Goal: Task Accomplishment & Management: Complete application form

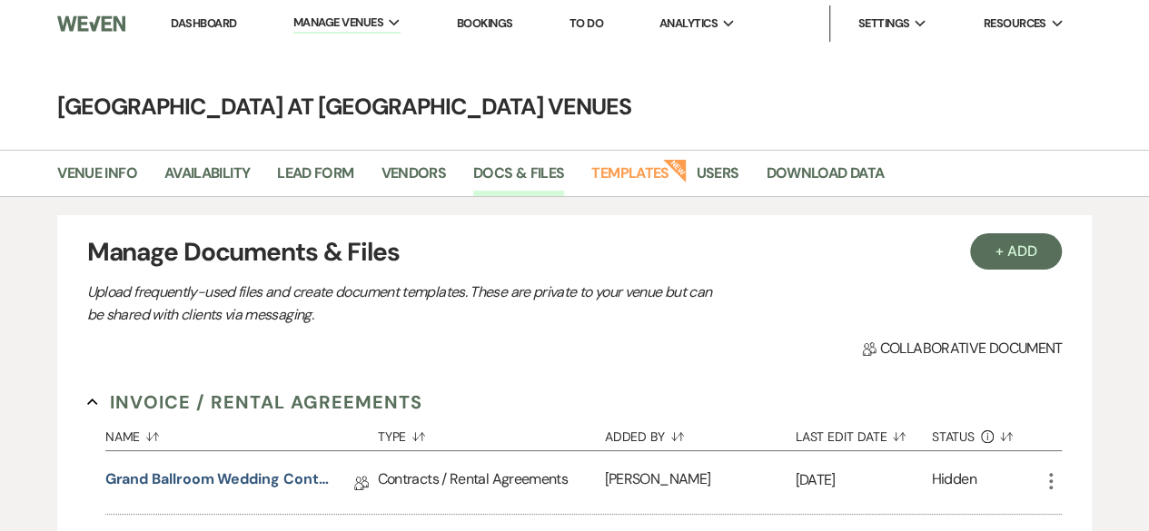
click at [193, 25] on link "Dashboard" at bounding box center [203, 22] width 65 height 15
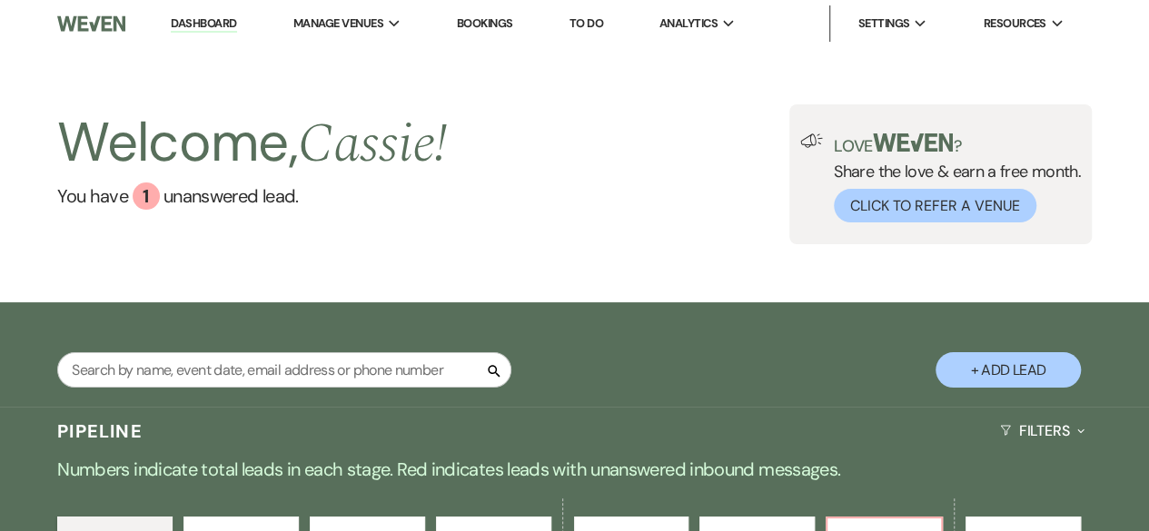
click at [1008, 358] on button "+ Add Lead" at bounding box center [1008, 369] width 145 height 35
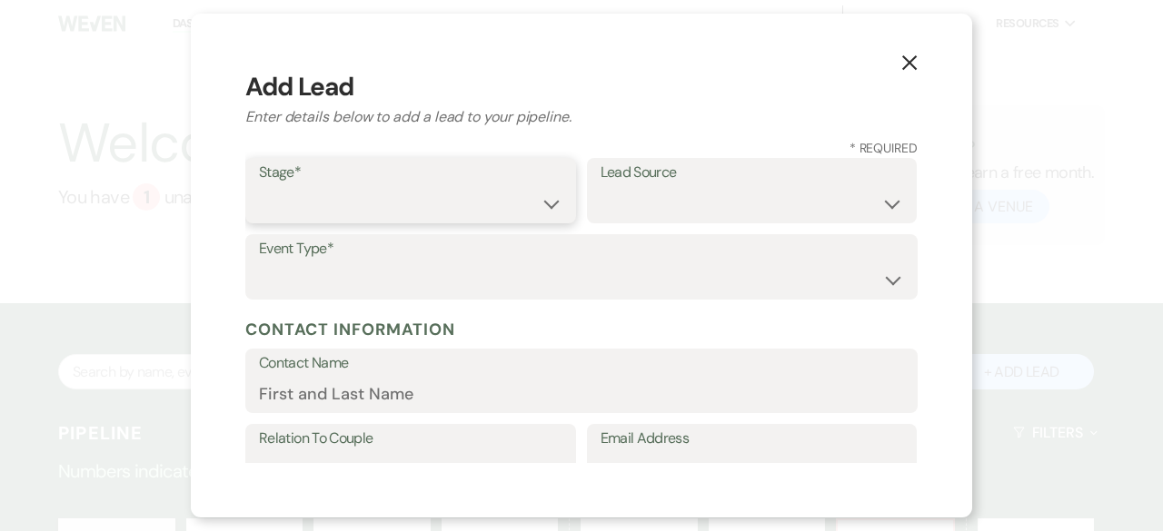
click at [352, 201] on select "Inquiry Follow Up Tour Requested Tour Confirmed Toured Proposal Sent Booked Lost" at bounding box center [410, 203] width 303 height 35
select select "6"
click at [259, 186] on select "Inquiry Follow Up Tour Requested Tour Confirmed Toured Proposal Sent Booked Lost" at bounding box center [410, 203] width 303 height 35
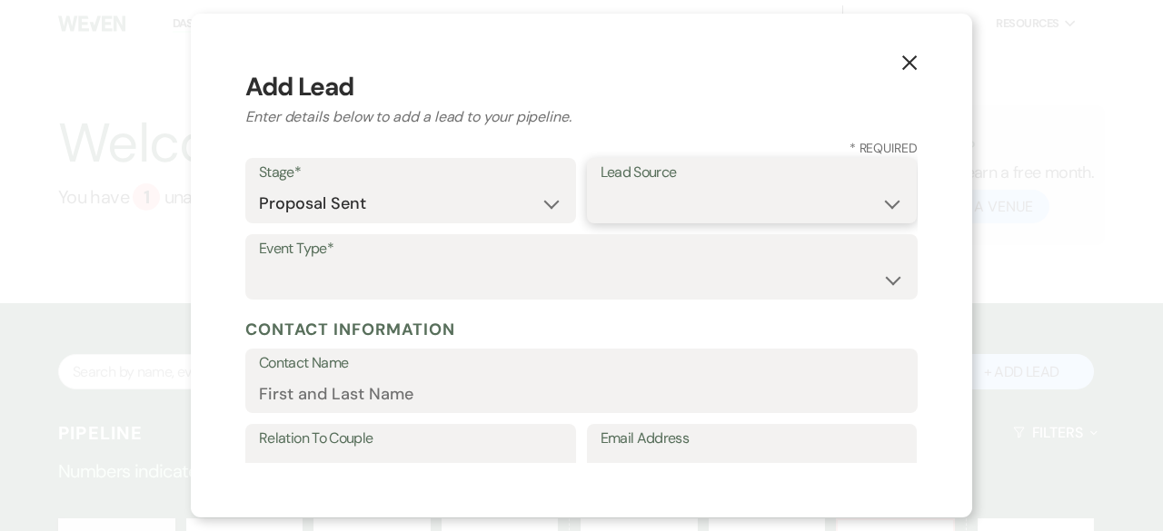
click at [688, 213] on select "Weven Venue Website Instagram Facebook Pinterest Google The Knot Wedding Wire H…" at bounding box center [751, 203] width 303 height 35
select select "3"
click at [600, 186] on select "Weven Venue Website Instagram Facebook Pinterest Google The Knot Wedding Wire H…" at bounding box center [751, 203] width 303 height 35
click at [690, 447] on label "Email Address" at bounding box center [751, 439] width 303 height 26
click at [690, 452] on input "Email Address" at bounding box center [751, 469] width 303 height 35
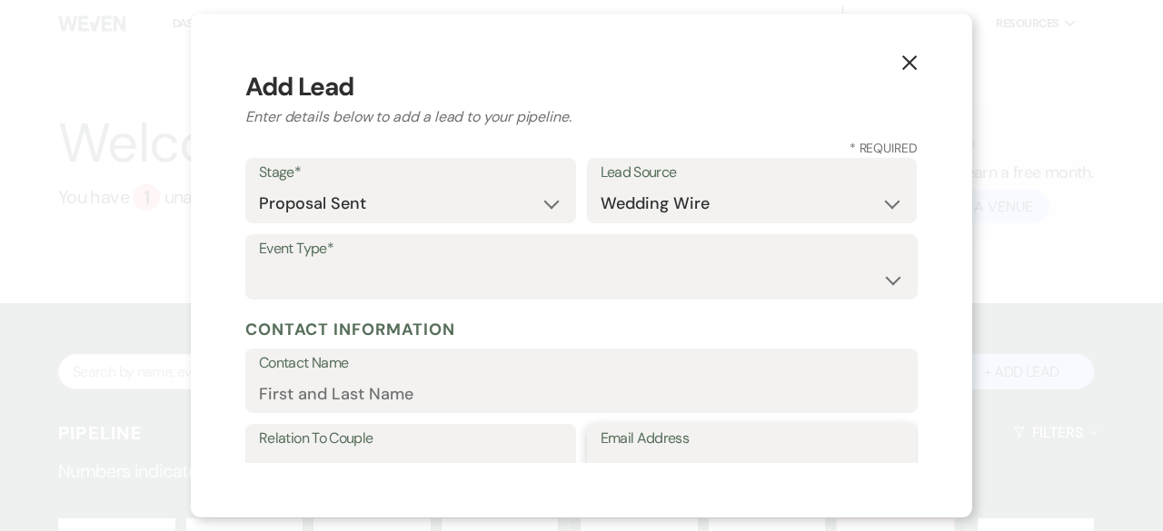
scroll to position [24, 0]
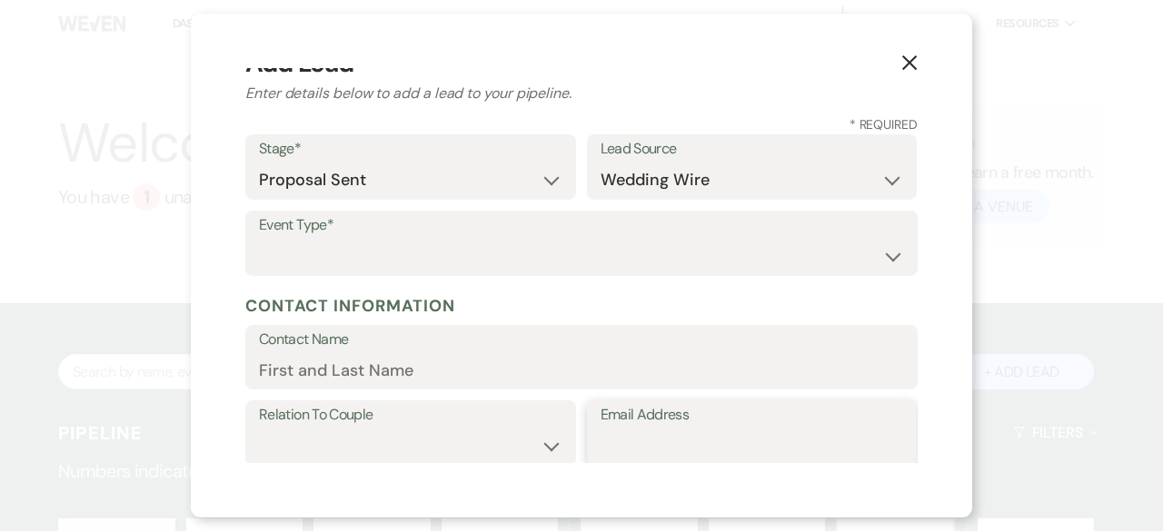
paste input "[EMAIL_ADDRESS][DOMAIN_NAME]"
type input "[EMAIL_ADDRESS][DOMAIN_NAME]"
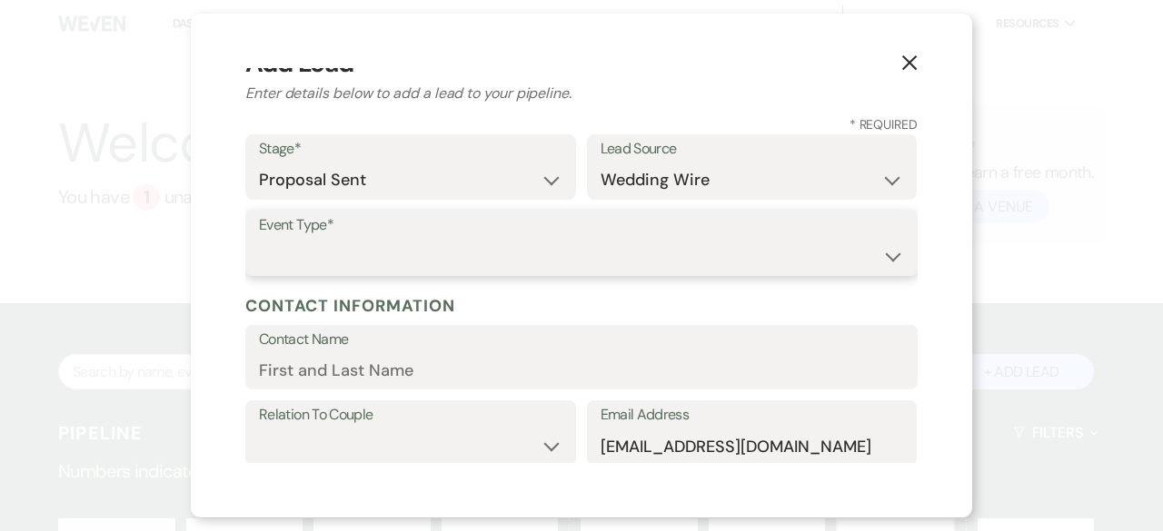
click at [342, 241] on select "Wedding Anniversary Party Baby Shower Bachelorette / Bachelor Party Birthday Pa…" at bounding box center [581, 256] width 645 height 35
select select "16"
click at [259, 239] on select "Wedding Anniversary Party Baby Shower Bachelorette / Bachelor Party Birthday Pa…" at bounding box center [581, 256] width 645 height 35
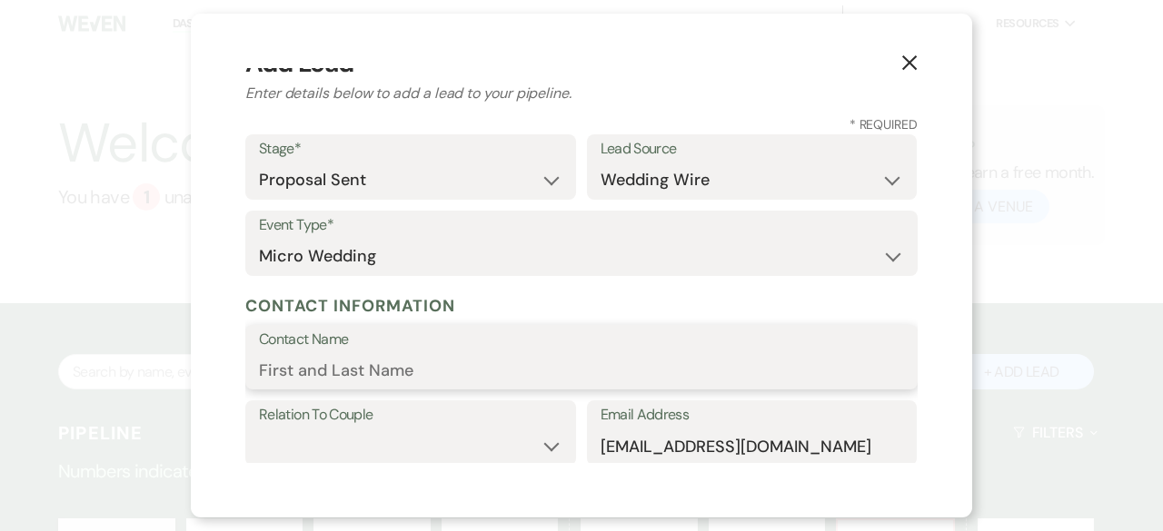
click at [331, 370] on input "Contact Name" at bounding box center [581, 369] width 645 height 35
type input "[PERSON_NAME]"
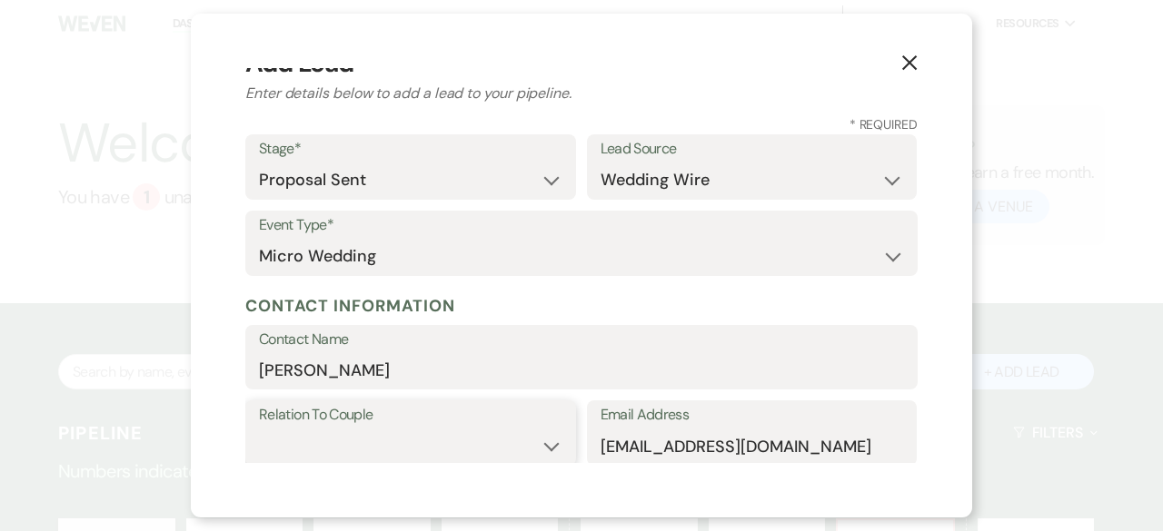
click at [381, 446] on select "Couple Planner Parent of Couple Family Member Friend Other" at bounding box center [410, 446] width 303 height 35
select select "1"
click at [259, 429] on select "Couple Planner Parent of Couple Family Member Friend Other" at bounding box center [410, 446] width 303 height 35
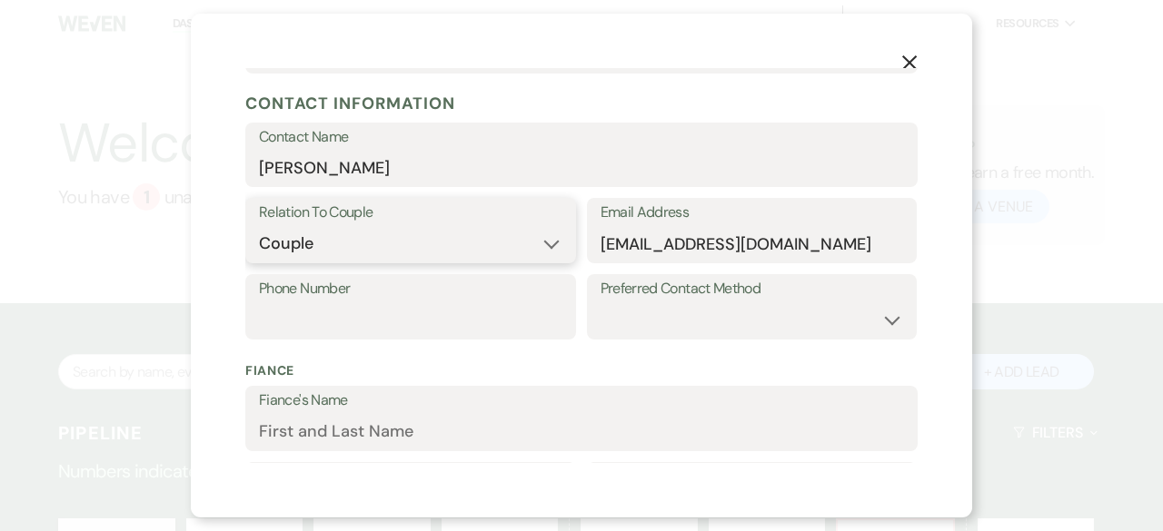
scroll to position [387, 0]
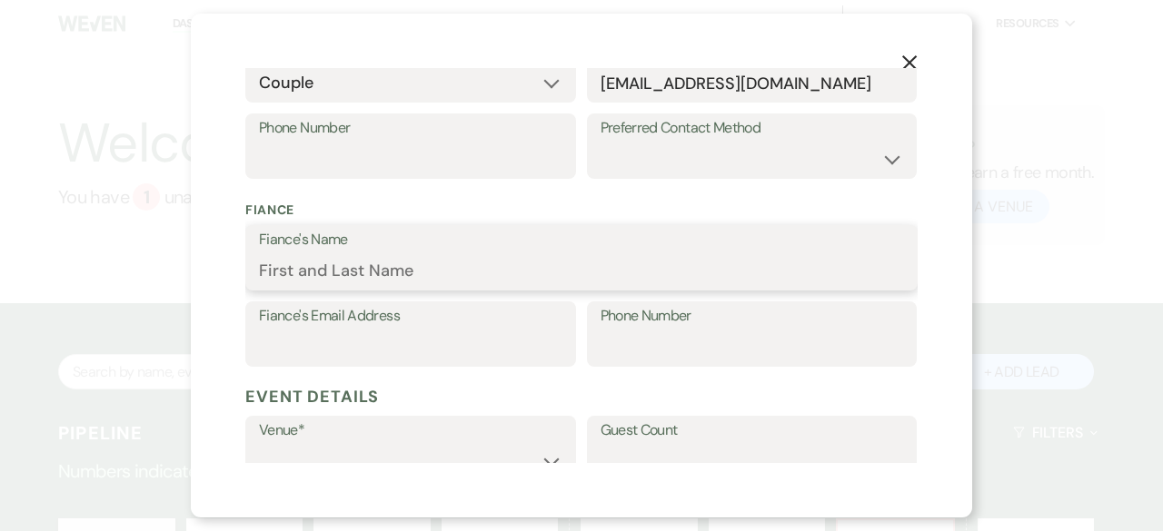
click at [396, 267] on input "Fiance's Name" at bounding box center [581, 270] width 645 height 35
type input "[PERSON_NAME]"
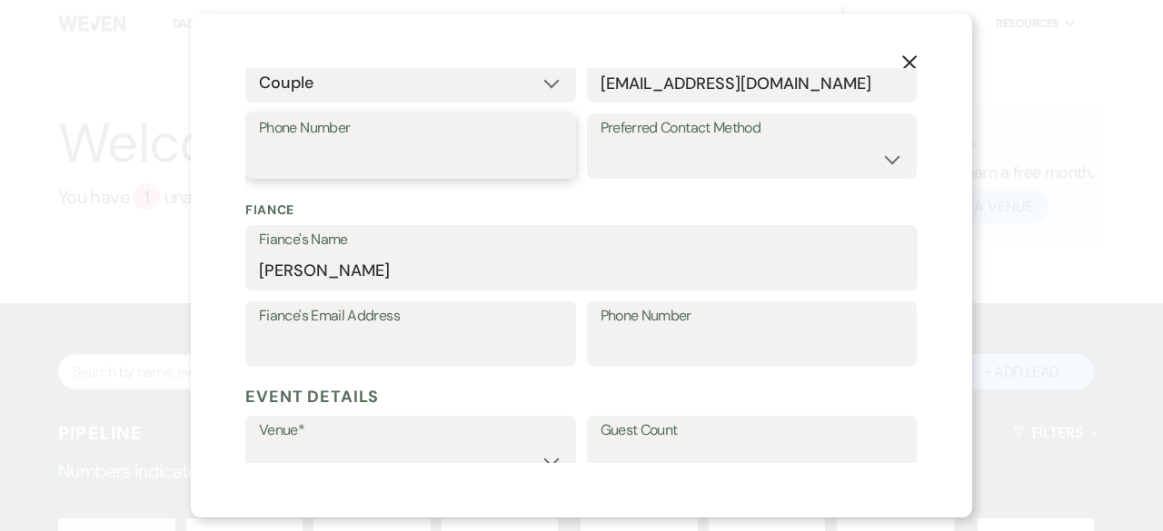
click at [287, 166] on input "Phone Number" at bounding box center [410, 159] width 303 height 35
paste input "5672257764"
type input "5672257764"
click at [644, 464] on div "X Add Lead Enter details below to add a lead to your pipeline. * Required Stage…" at bounding box center [581, 266] width 781 height 504
click at [645, 446] on input "Guest Count" at bounding box center [751, 460] width 303 height 35
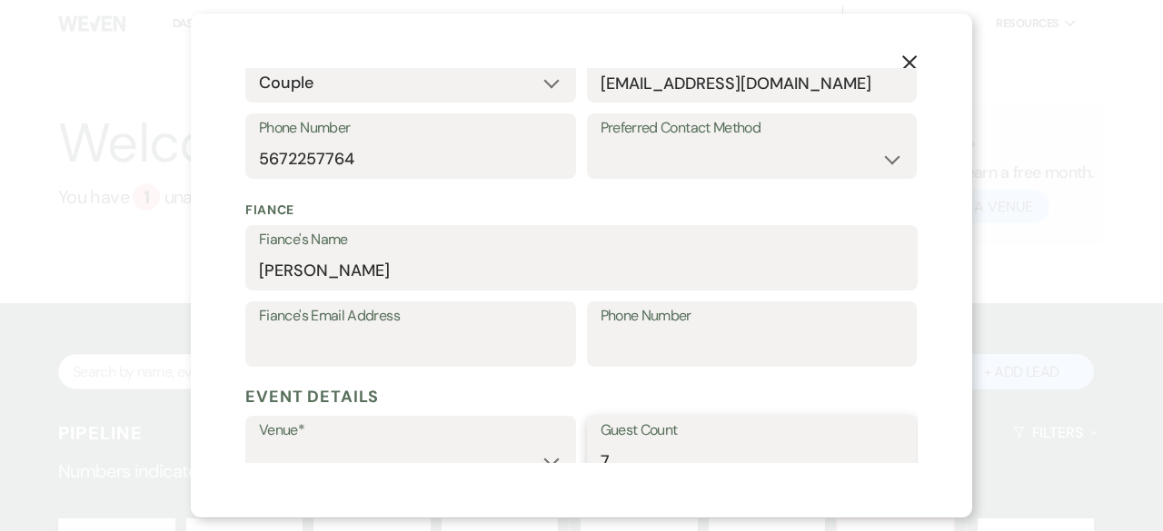
scroll to position [395, 0]
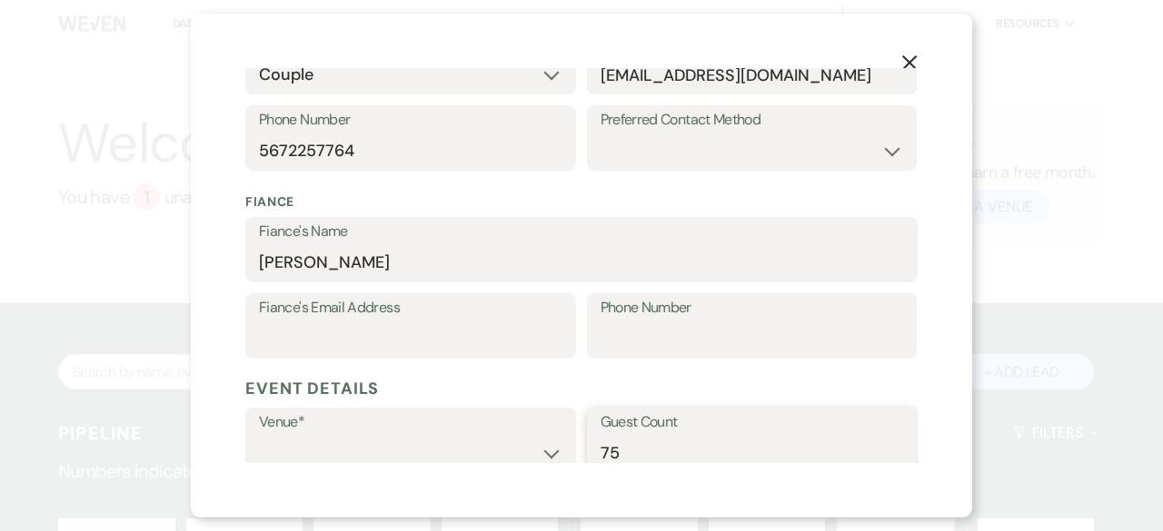
type input "75"
click at [543, 449] on select "[GEOGRAPHIC_DATA] at [GEOGRAPHIC_DATA] Venues [GEOGRAPHIC_DATA] at [GEOGRAPHIC_…" at bounding box center [410, 452] width 303 height 35
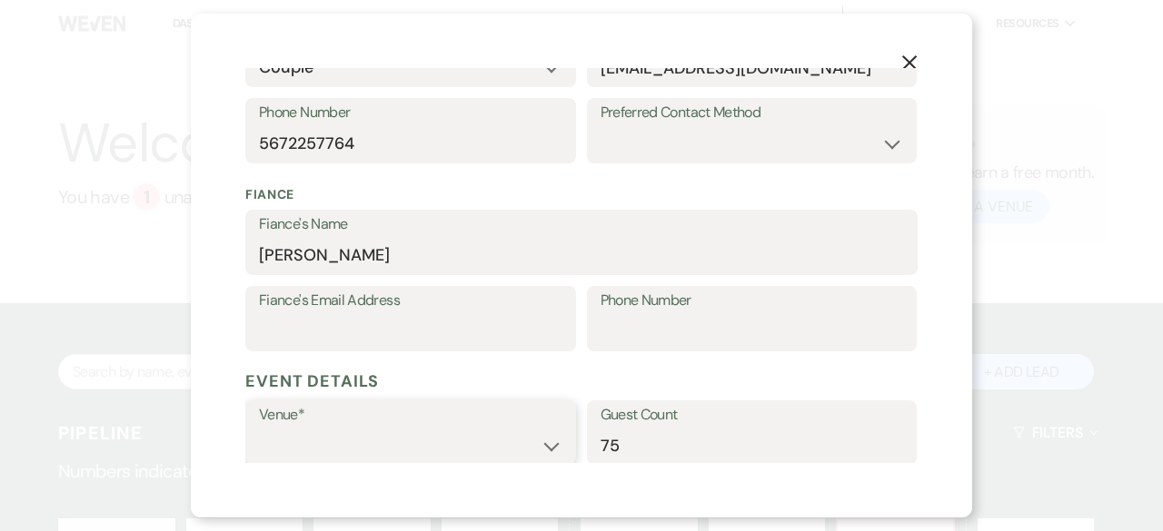
select select "783"
click at [259, 428] on select "[GEOGRAPHIC_DATA] at [GEOGRAPHIC_DATA] Venues [GEOGRAPHIC_DATA] at [GEOGRAPHIC_…" at bounding box center [410, 445] width 303 height 35
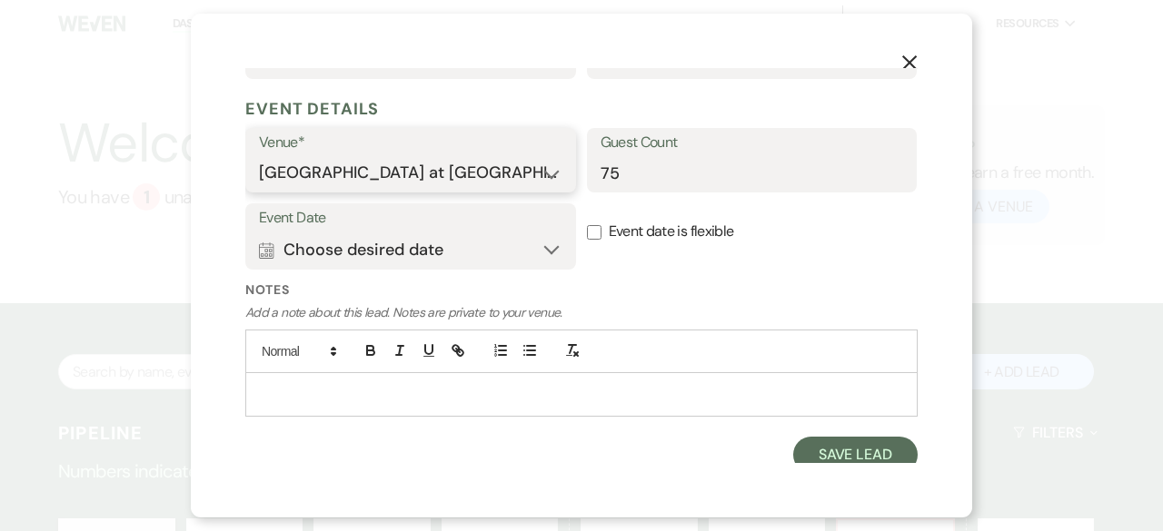
scroll to position [682, 0]
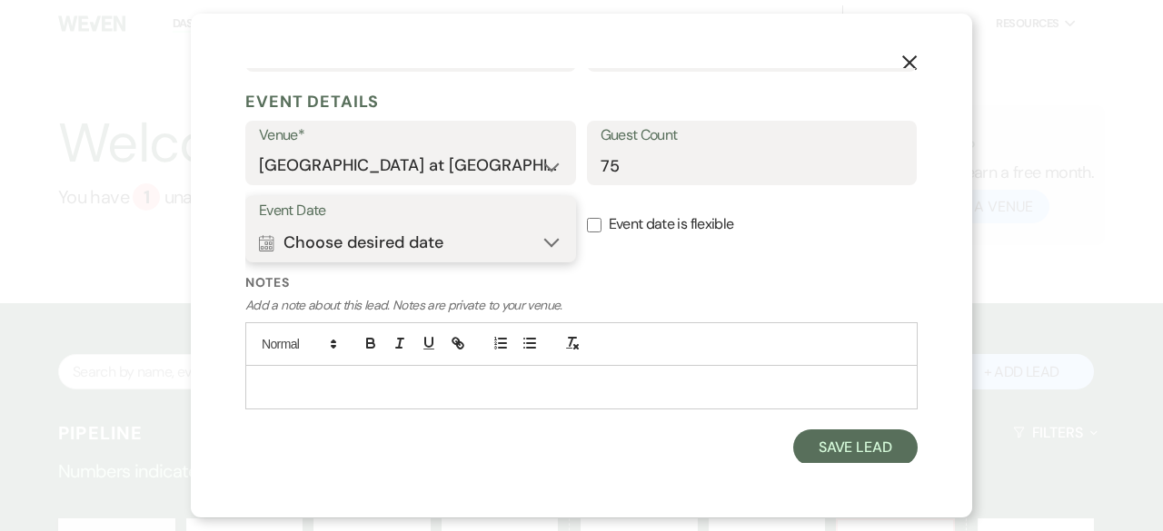
click at [550, 239] on button "Calendar Choose desired date Expand" at bounding box center [410, 242] width 303 height 36
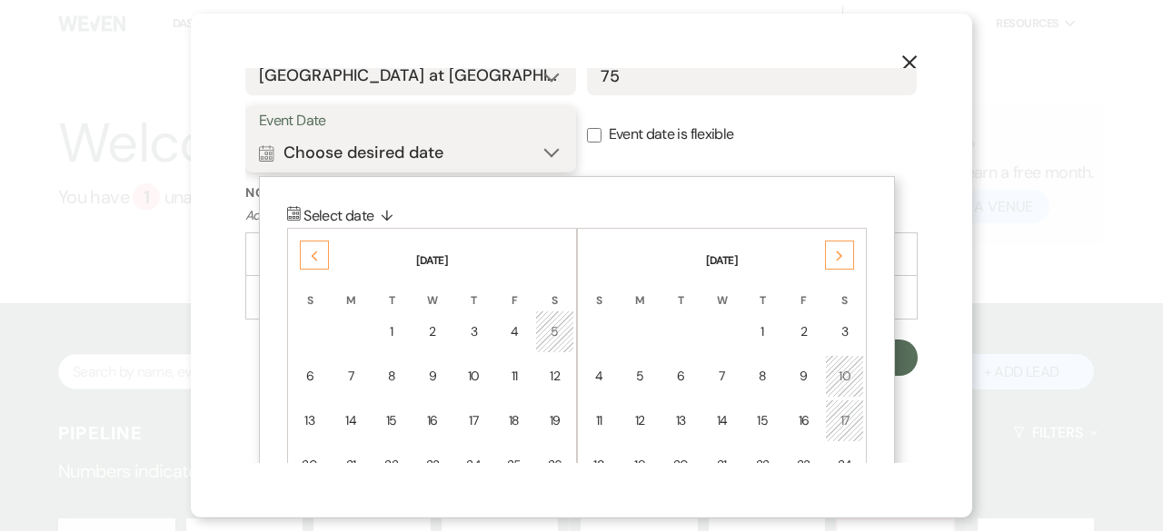
scroll to position [864, 0]
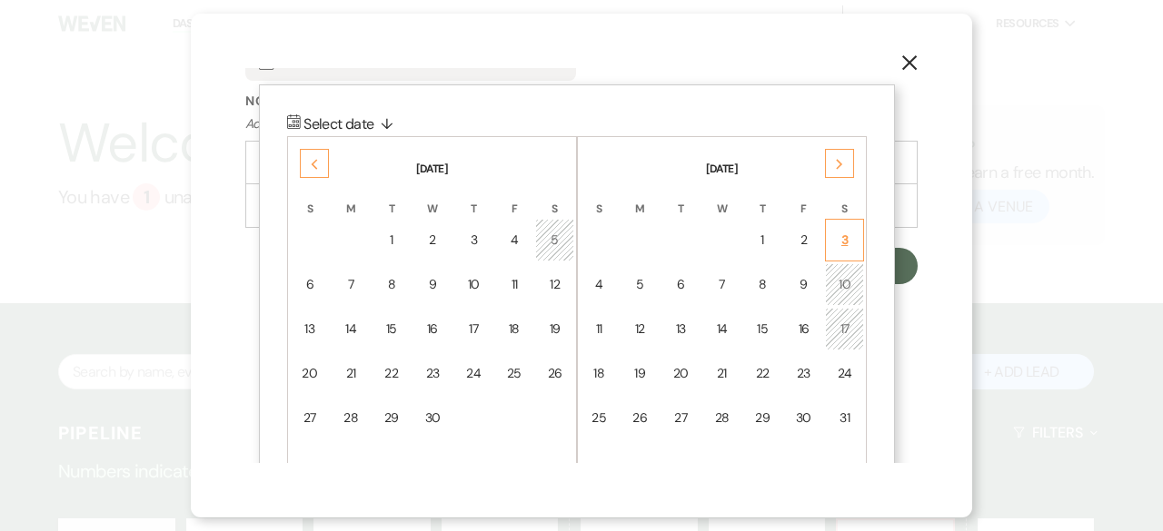
click at [837, 231] on div "3" at bounding box center [844, 240] width 15 height 19
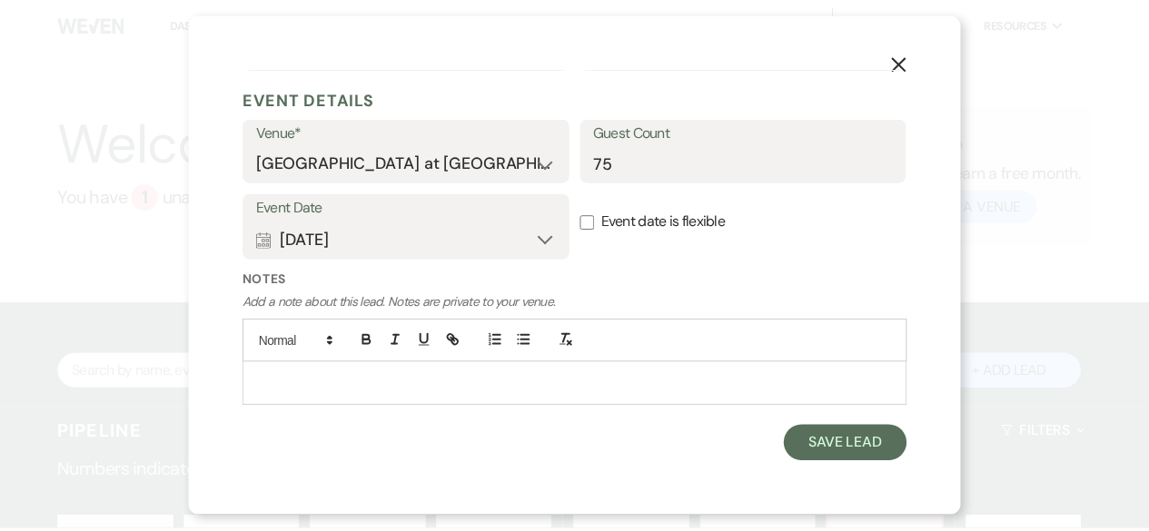
scroll to position [683, 0]
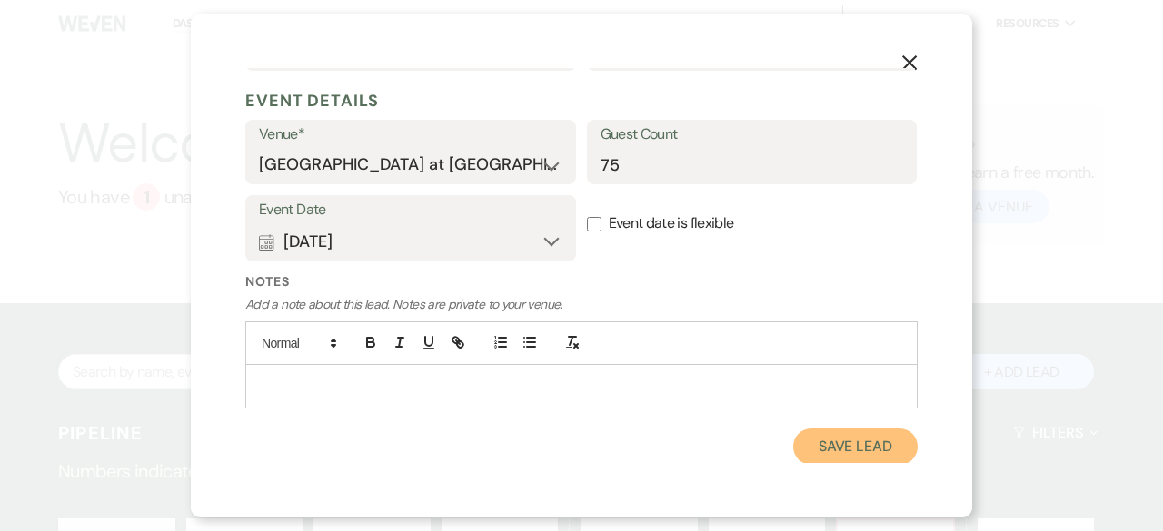
click at [823, 442] on button "Save Lead" at bounding box center [855, 447] width 124 height 36
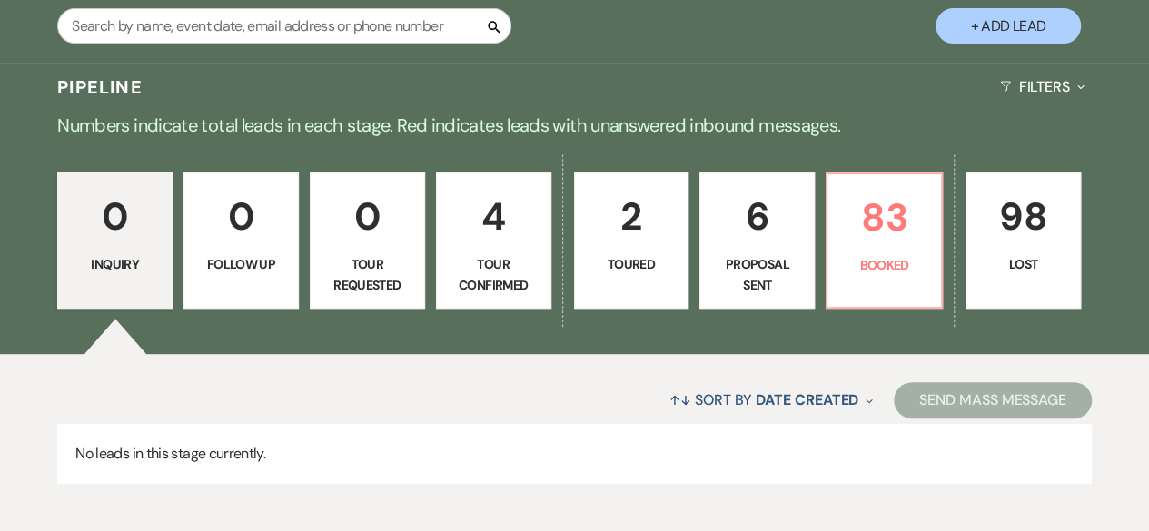
scroll to position [434, 0]
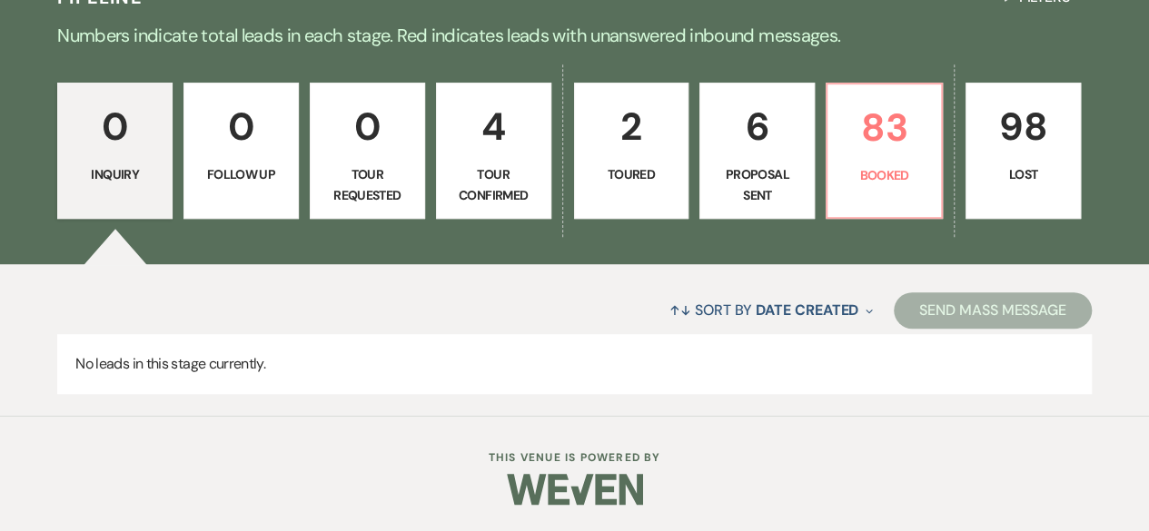
click at [772, 161] on link "6 Proposal Sent" at bounding box center [756, 151] width 115 height 136
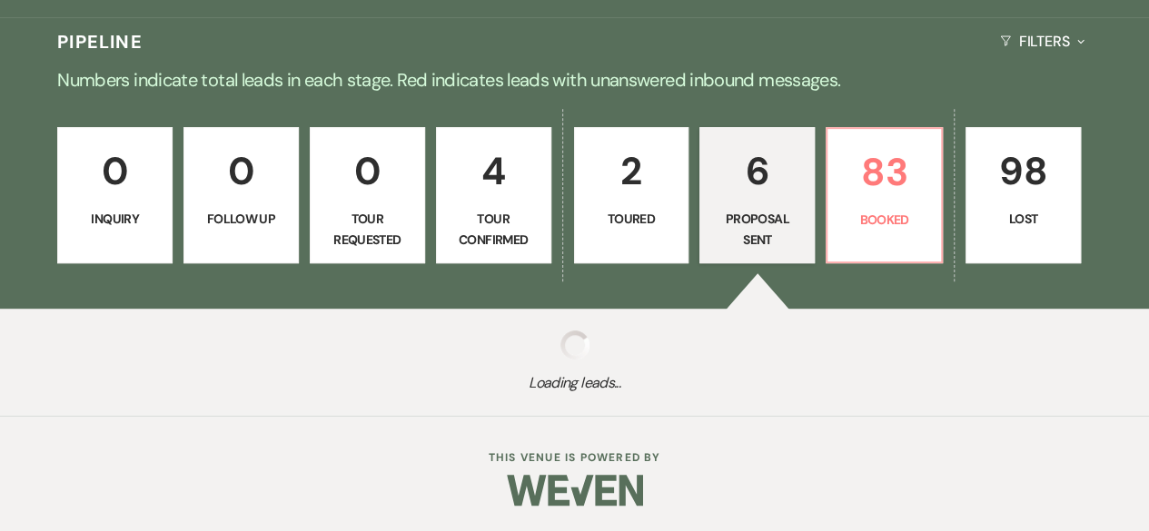
select select "6"
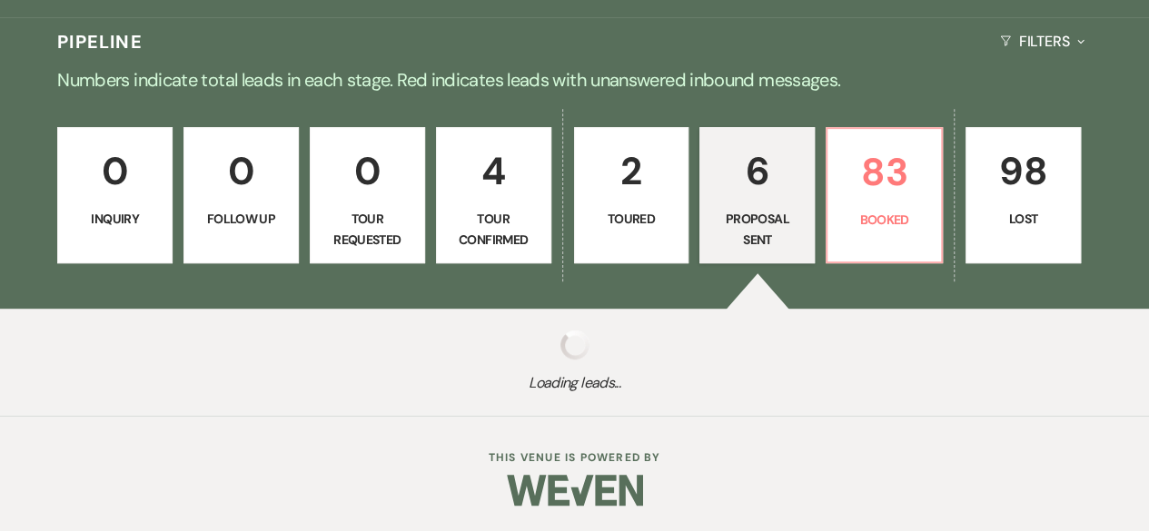
select select "6"
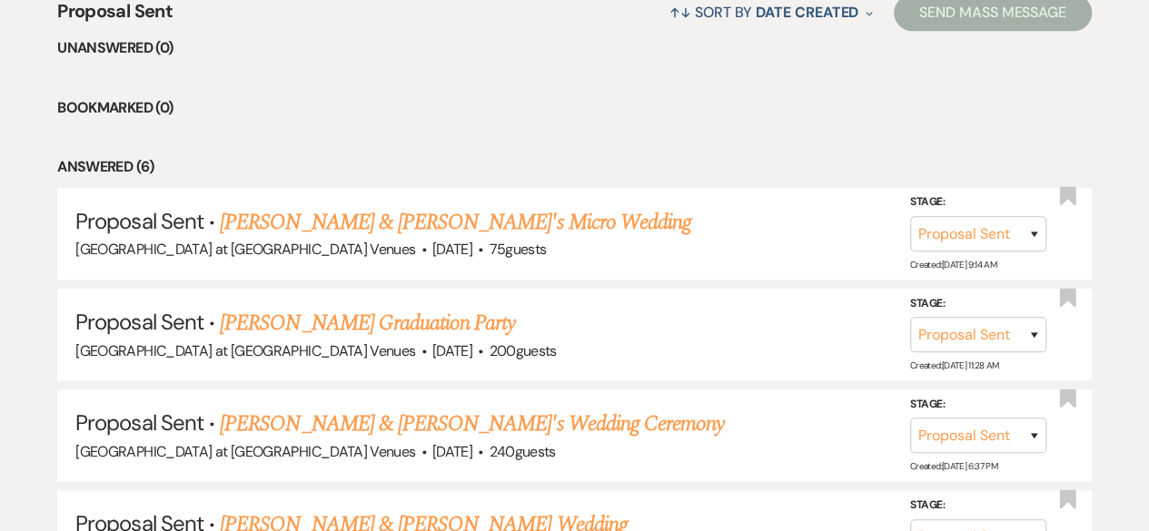
scroll to position [797, 0]
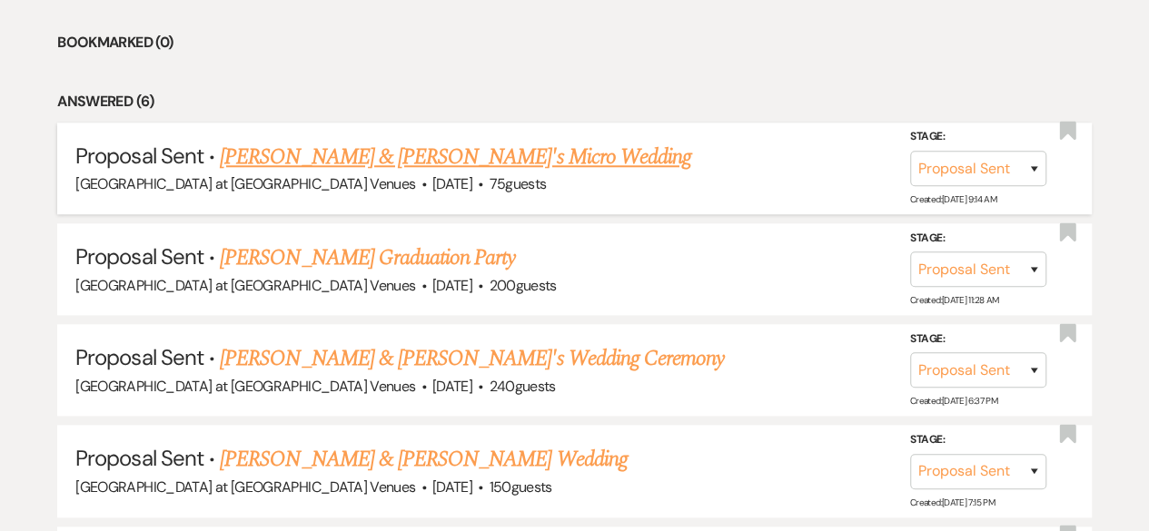
click at [383, 153] on link "[PERSON_NAME] & [PERSON_NAME]'s Micro Wedding" at bounding box center [455, 157] width 471 height 33
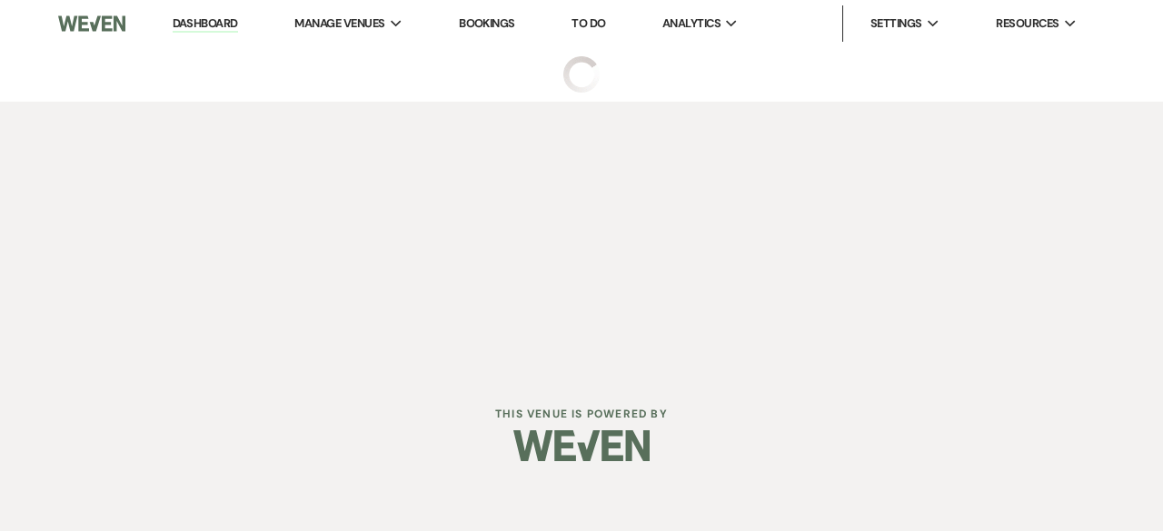
select select "6"
select select "3"
select select "16"
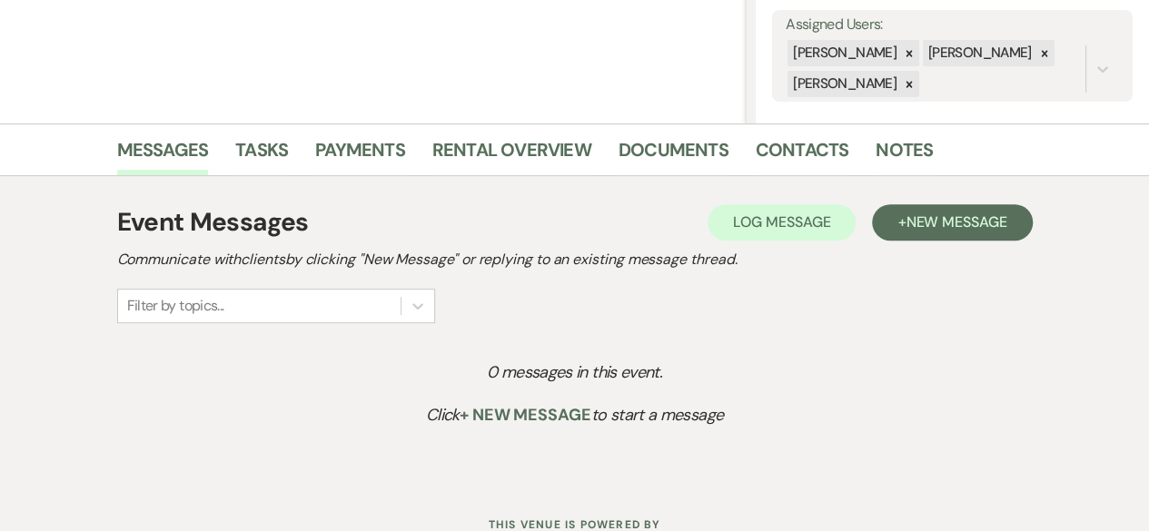
scroll to position [363, 0]
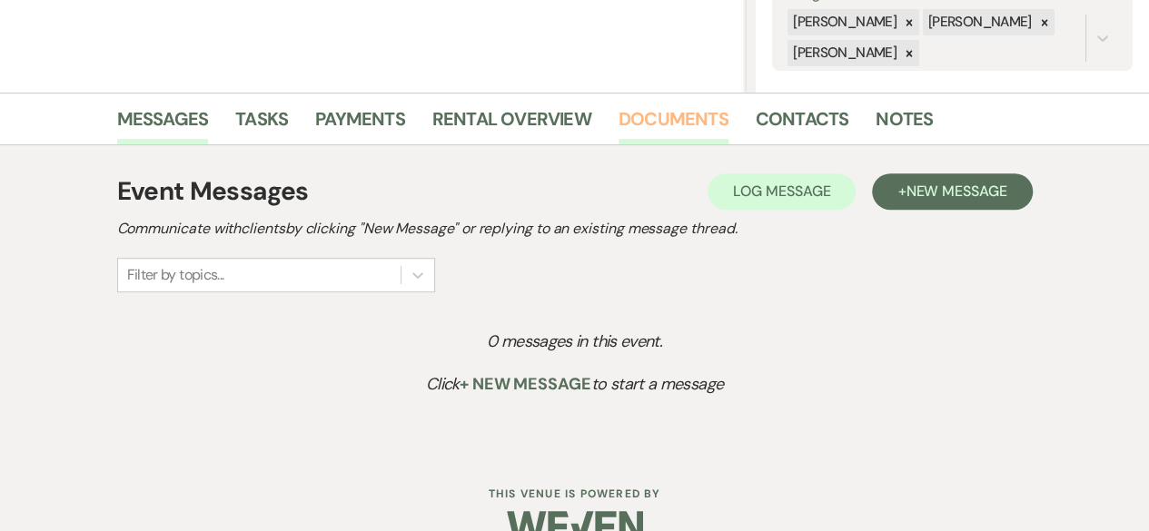
click at [687, 121] on link "Documents" at bounding box center [674, 124] width 110 height 40
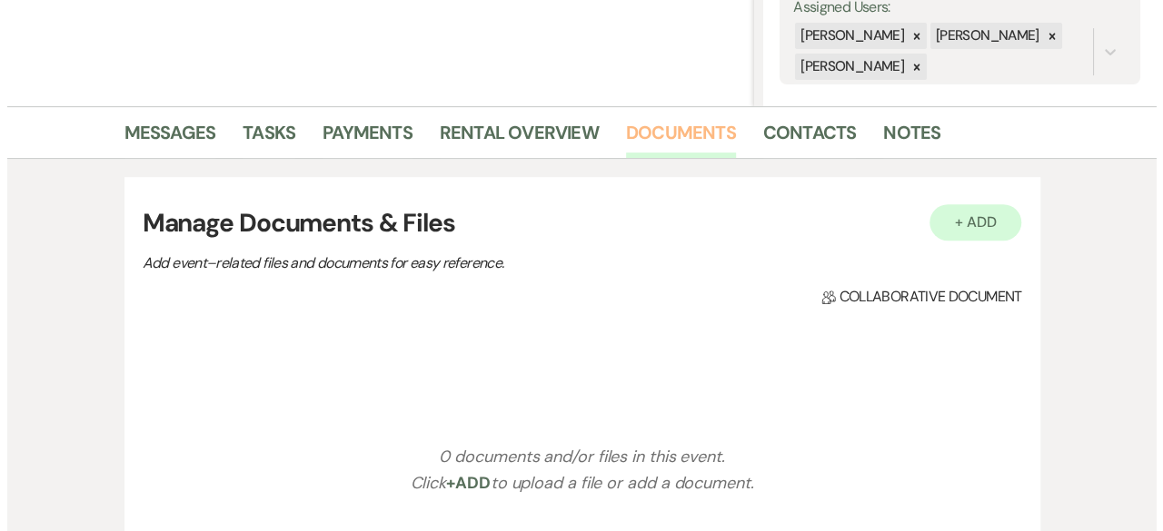
scroll to position [334, 0]
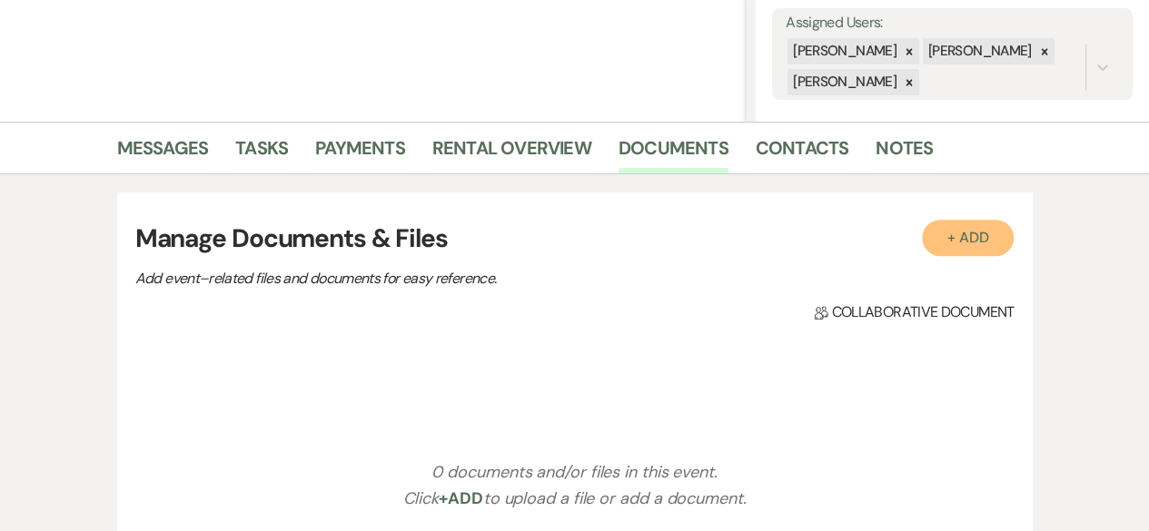
click at [963, 242] on button "+ Add" at bounding box center [968, 238] width 93 height 36
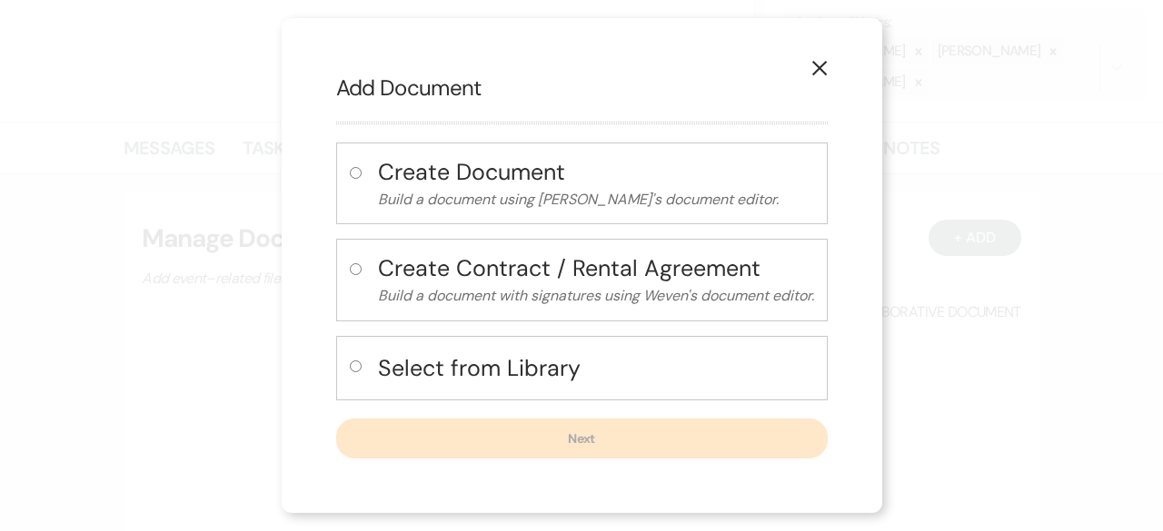
click at [356, 367] on input "radio" at bounding box center [356, 367] width 12 height 12
radio input "true"
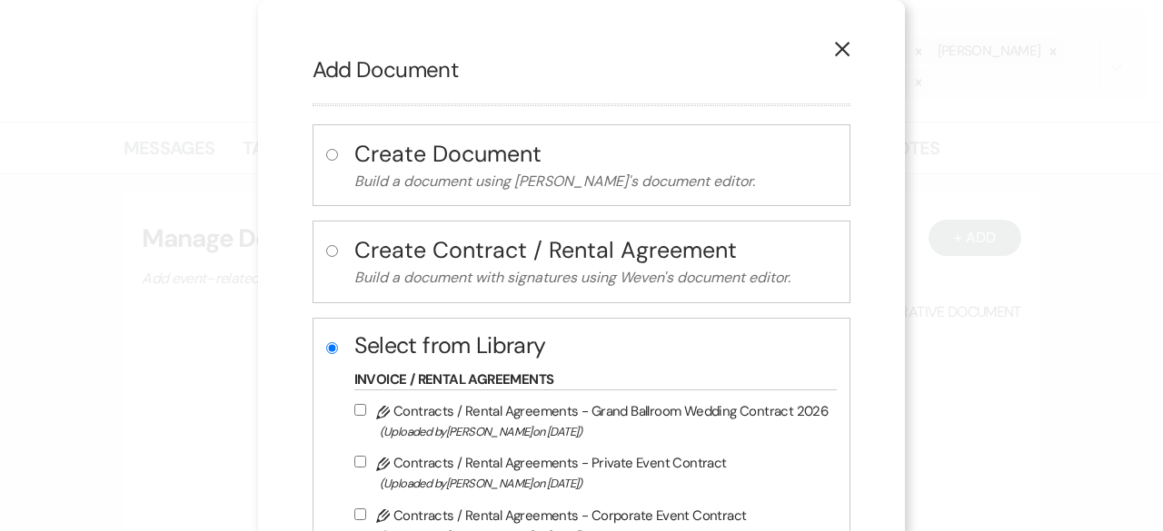
scroll to position [363, 0]
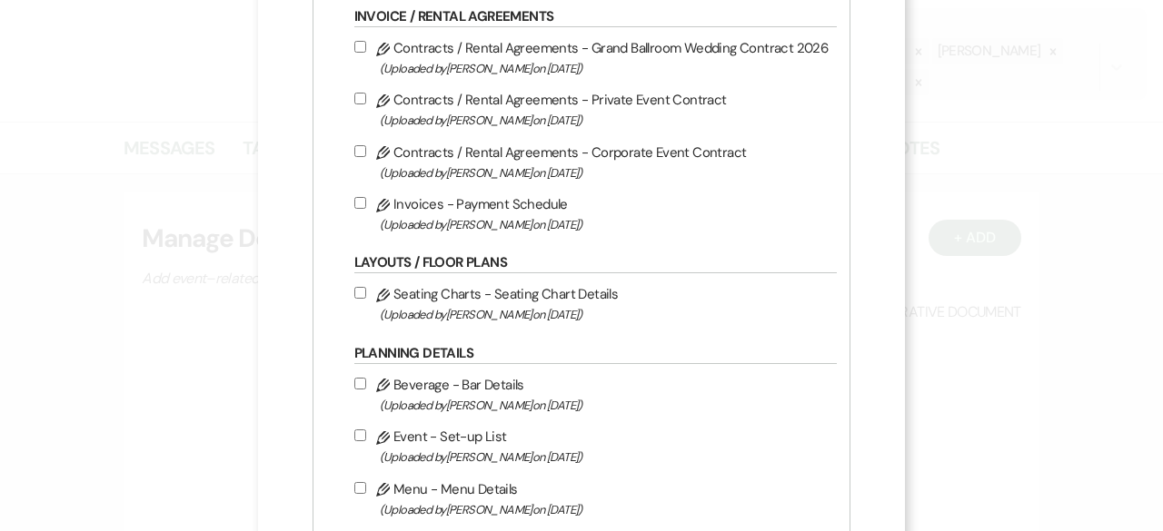
click at [358, 44] on input "Pencil Contracts / Rental Agreements - Grand Ballroom Wedding Contract 2026 (Up…" at bounding box center [360, 47] width 12 height 12
checkbox input "true"
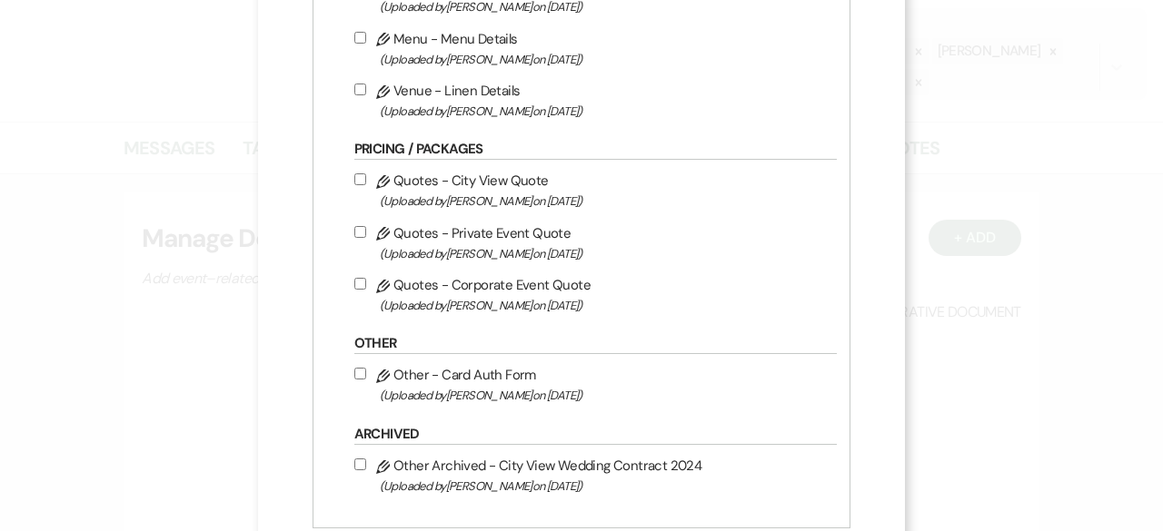
scroll to position [817, 0]
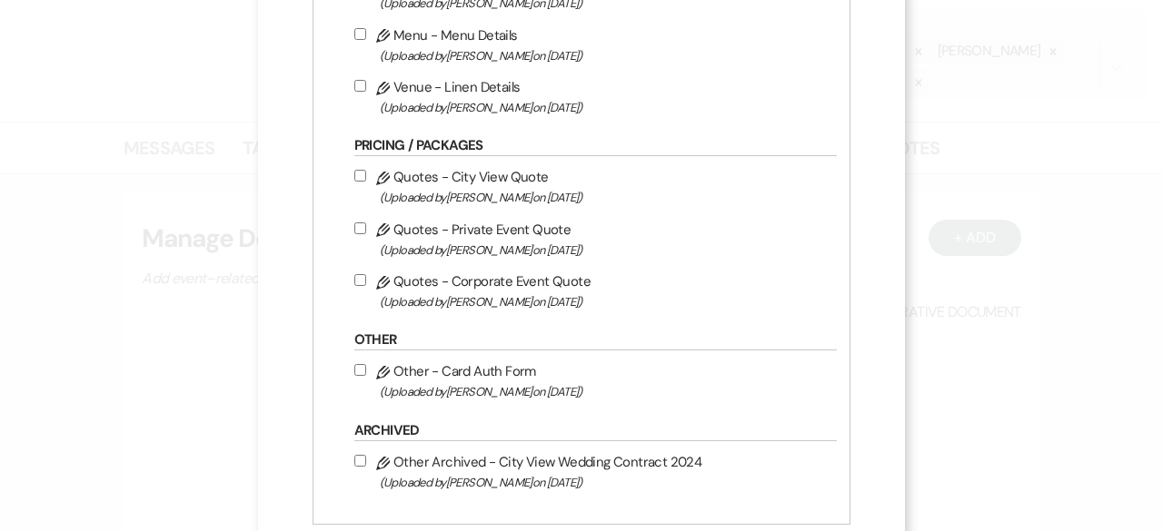
click at [350, 179] on div "Select from Library Select From Library Files Invoice / Rental Agreements Penci…" at bounding box center [581, 12] width 539 height 1025
click at [361, 174] on input "Pencil Quotes - City View Quote (Uploaded by [PERSON_NAME] on [DATE] )" at bounding box center [360, 176] width 12 height 12
checkbox input "true"
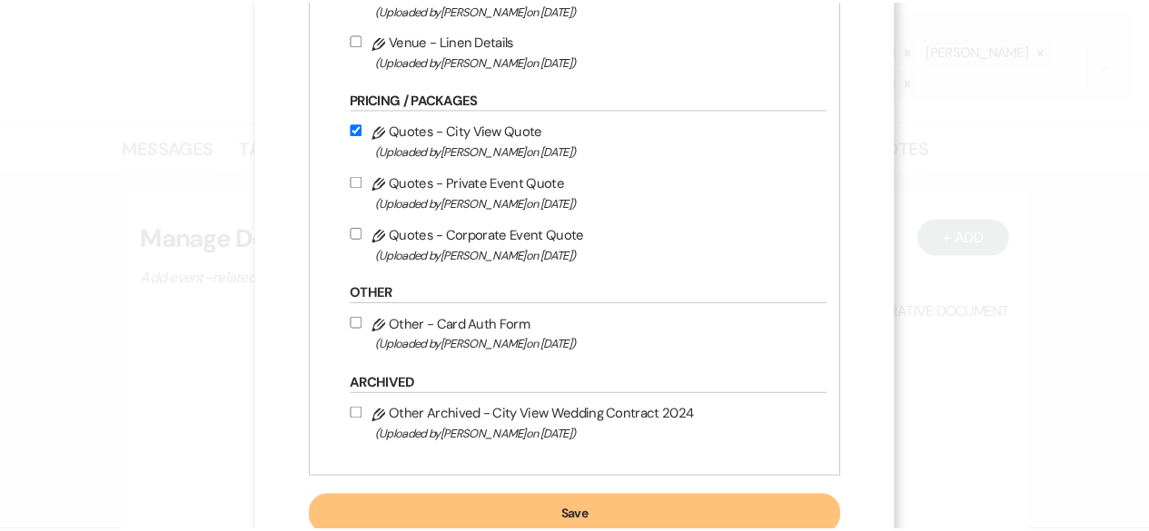
scroll to position [918, 0]
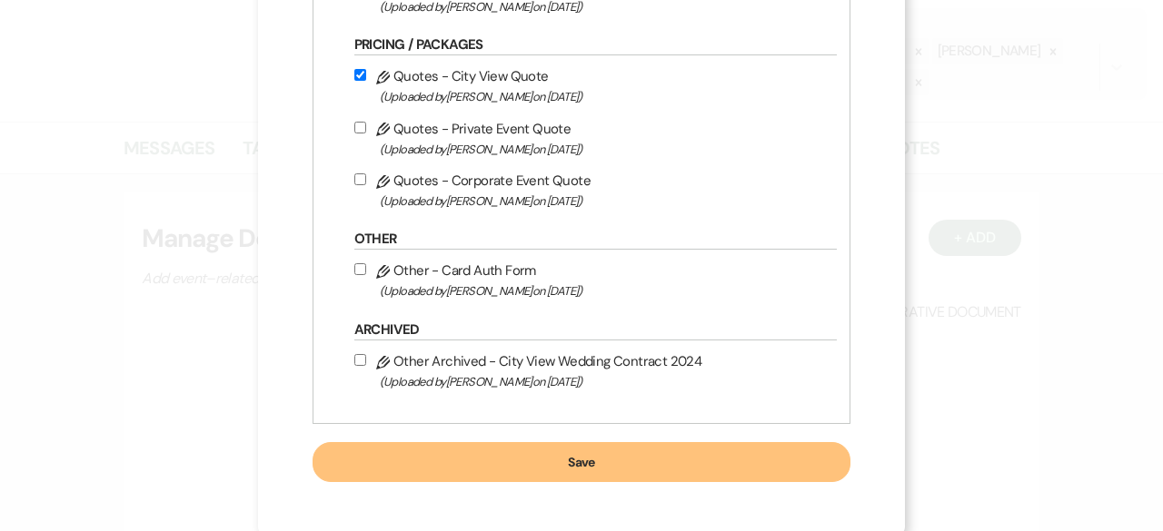
click at [583, 450] on button "Save" at bounding box center [581, 462] width 539 height 40
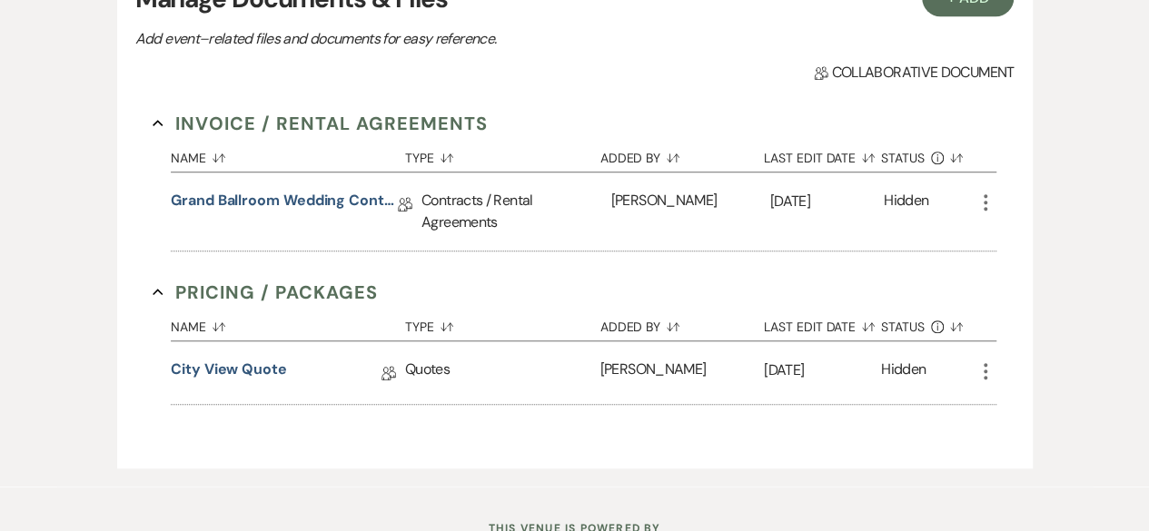
scroll to position [607, 0]
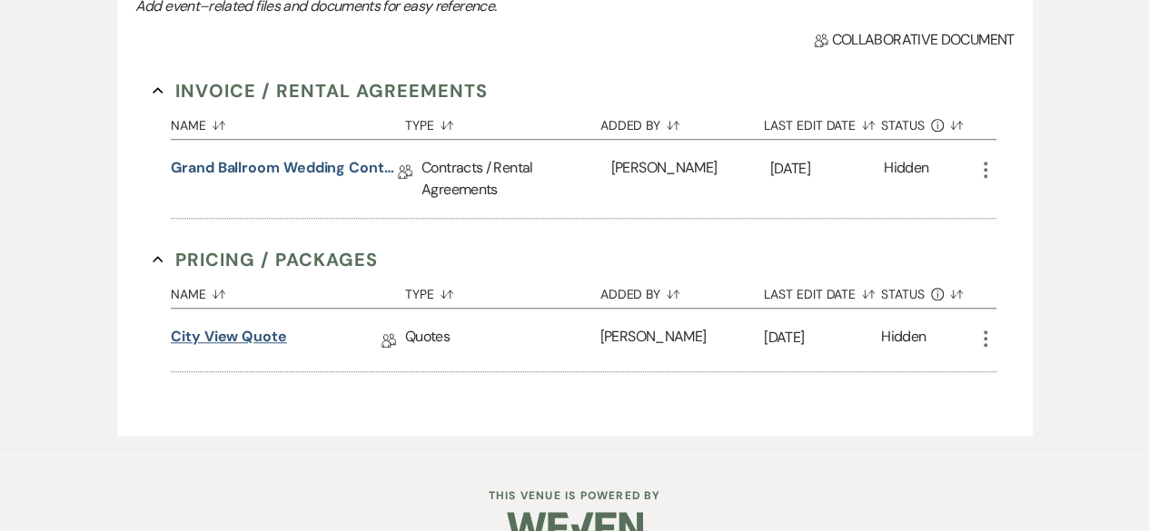
click at [224, 332] on link "City View Quote" at bounding box center [229, 340] width 116 height 28
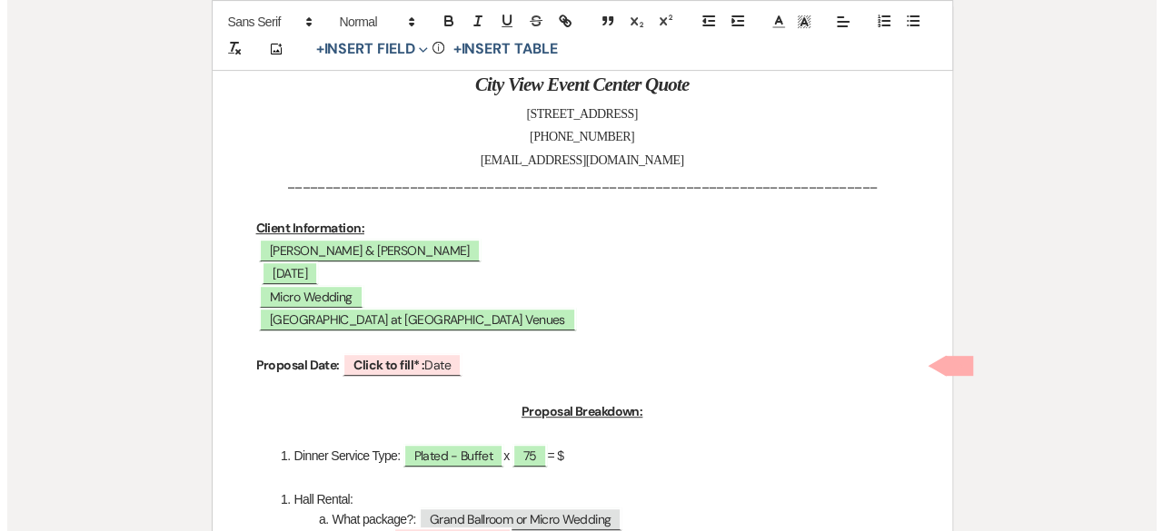
scroll to position [363, 0]
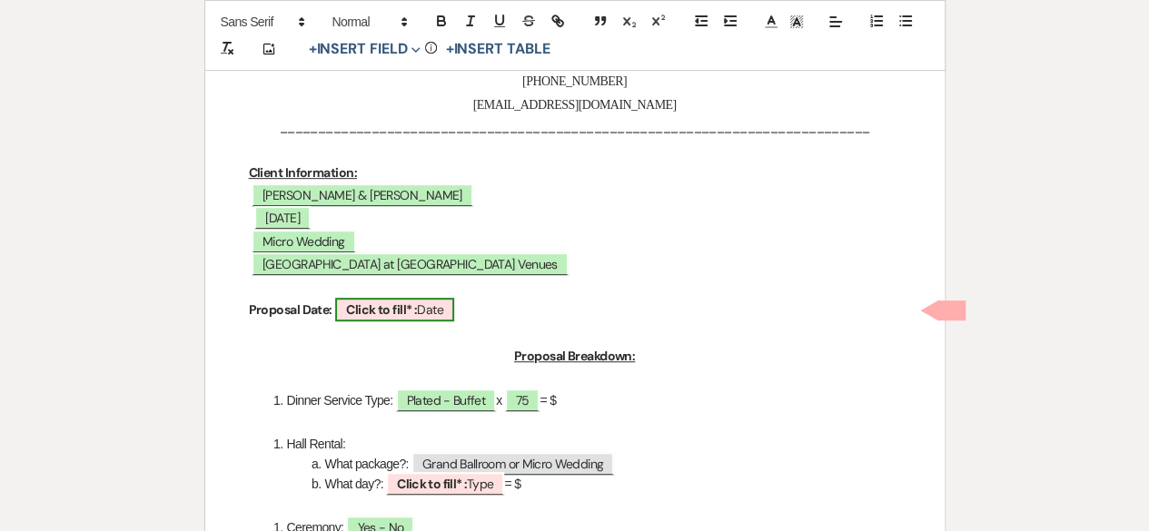
click at [417, 312] on b "Click to fill* :" at bounding box center [381, 310] width 71 height 16
select select "owner"
select select "Date"
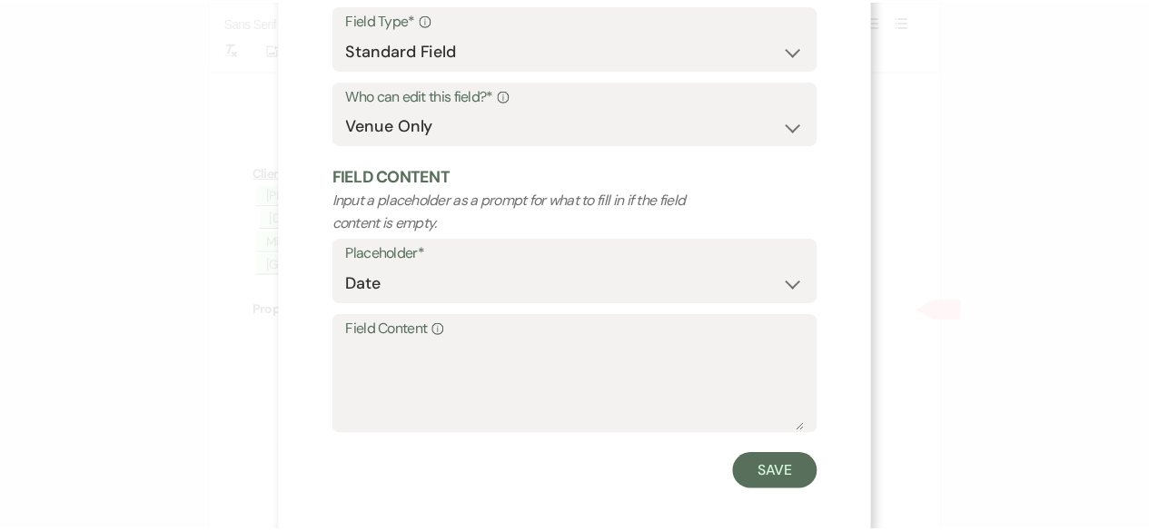
scroll to position [173, 0]
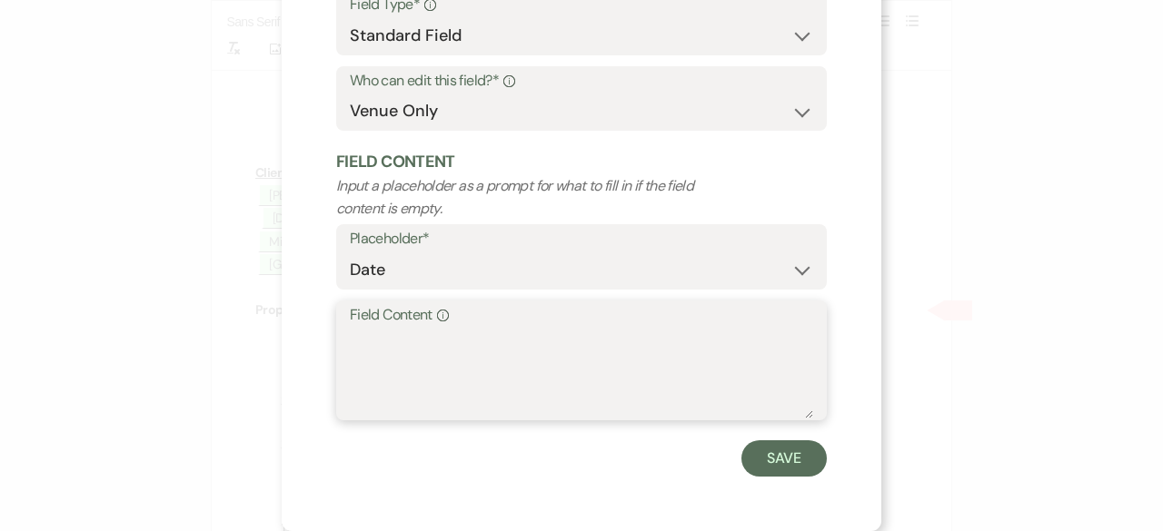
click at [405, 351] on textarea "Field Content Info" at bounding box center [581, 373] width 463 height 91
type textarea "[DATE]"
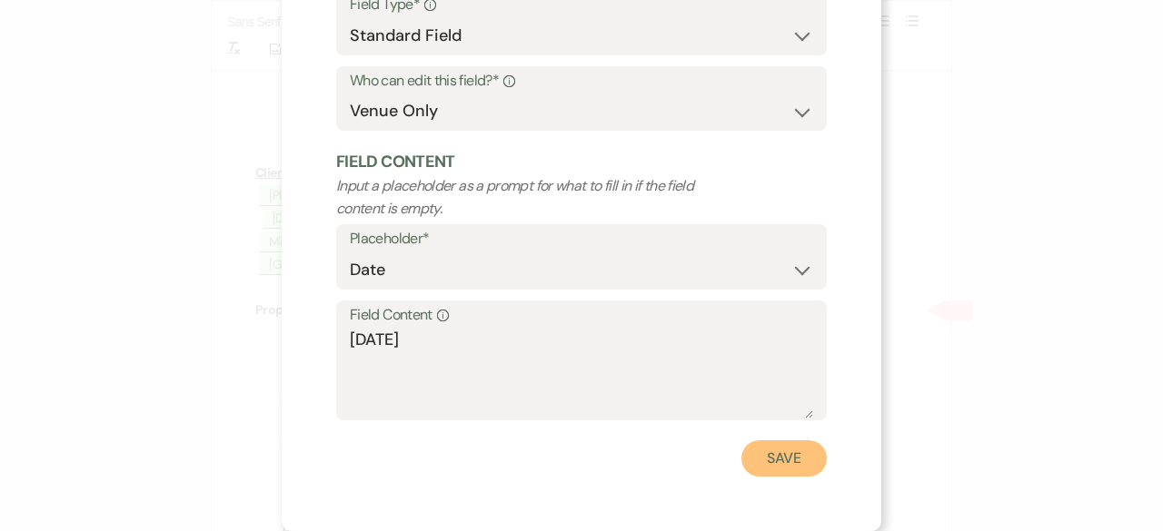
click at [768, 448] on button "Save" at bounding box center [783, 459] width 85 height 36
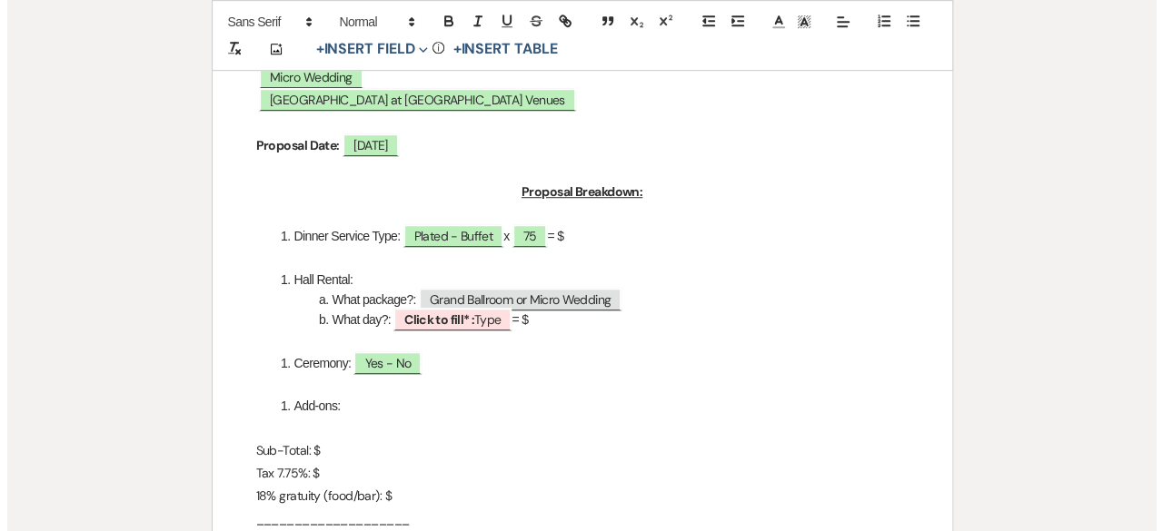
scroll to position [545, 0]
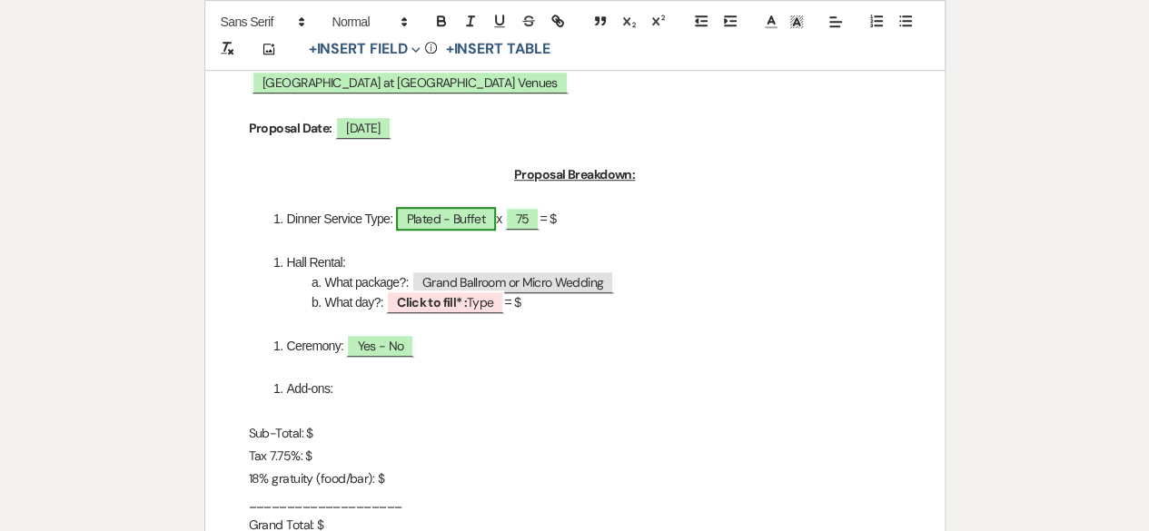
click at [459, 219] on span "Plated - Buffet" at bounding box center [446, 219] width 100 height 24
select select "owner"
select select "Type"
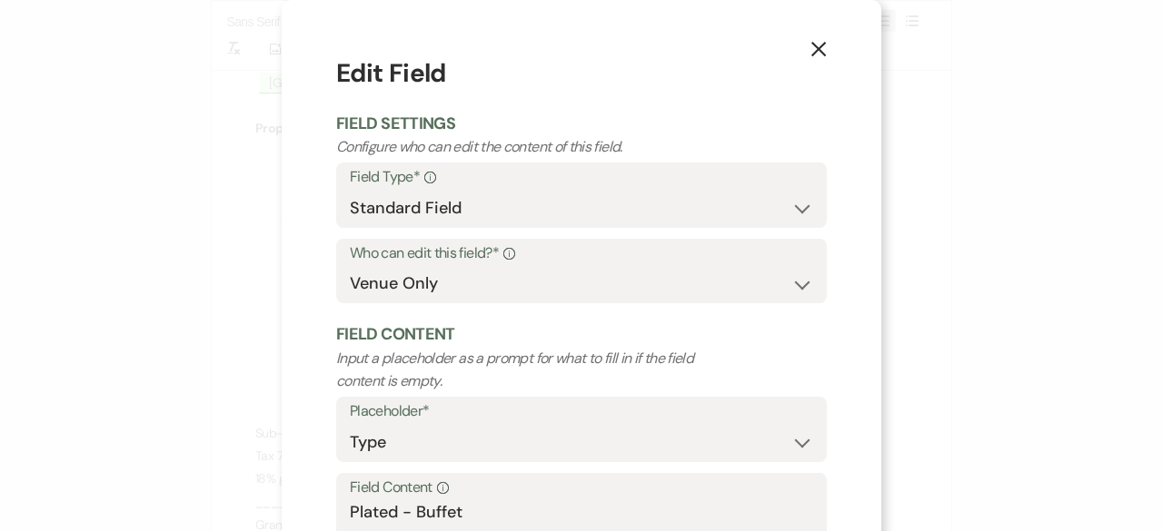
scroll to position [173, 0]
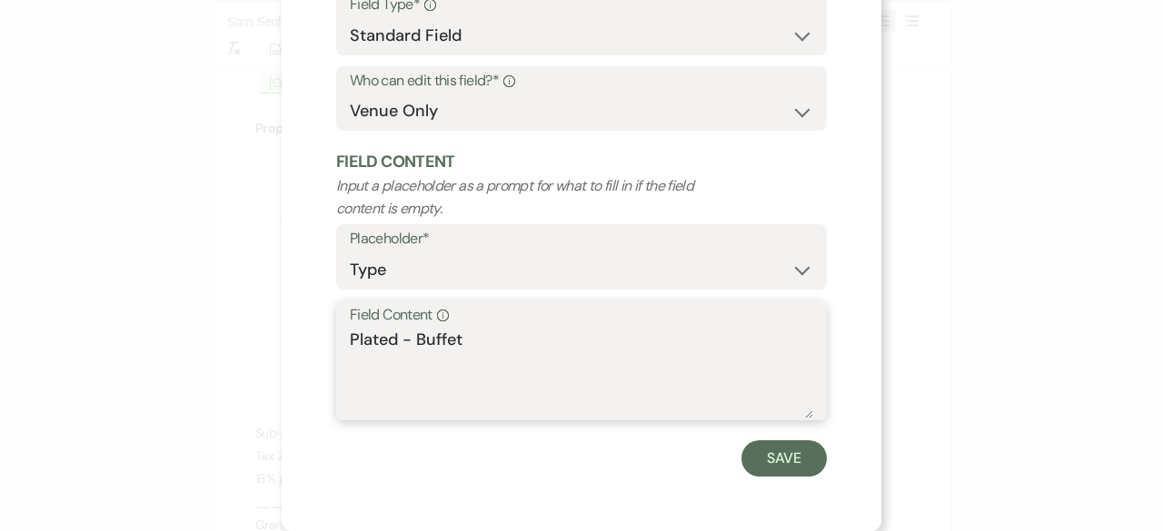
drag, startPoint x: 392, startPoint y: 338, endPoint x: 510, endPoint y: 342, distance: 118.2
click at [510, 342] on textarea "Plated - Buffet" at bounding box center [581, 373] width 463 height 91
type textarea "Plated $60.00 per plate"
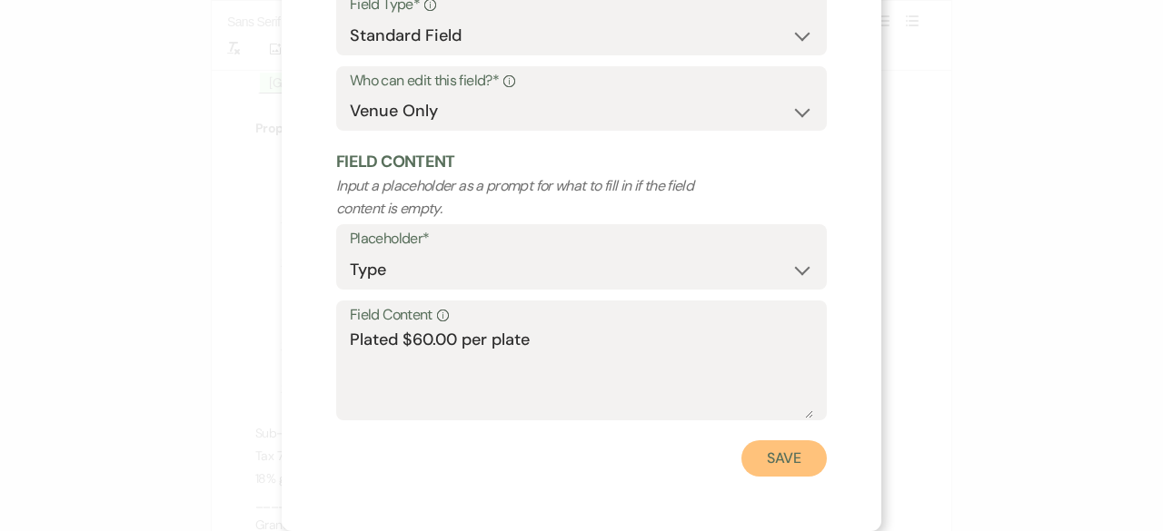
click at [796, 467] on button "Save" at bounding box center [783, 459] width 85 height 36
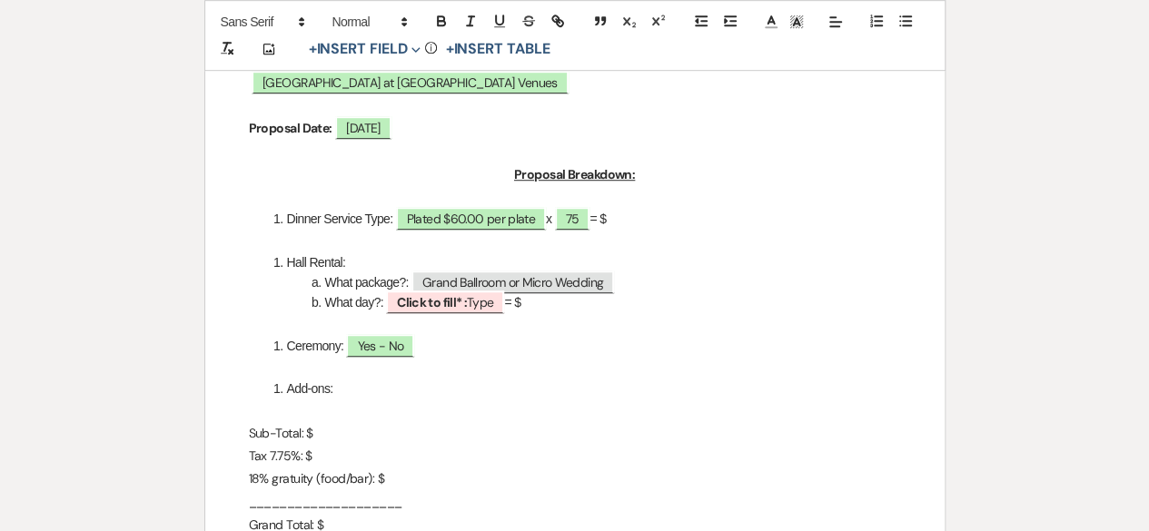
click at [652, 223] on li "Dinner Service Type: Plated $60.00 per plate x ﻿ 75 ﻿ = $" at bounding box center [584, 219] width 633 height 20
click at [454, 302] on b "Click to fill* :" at bounding box center [432, 302] width 70 height 16
select select "owner"
select select "Type"
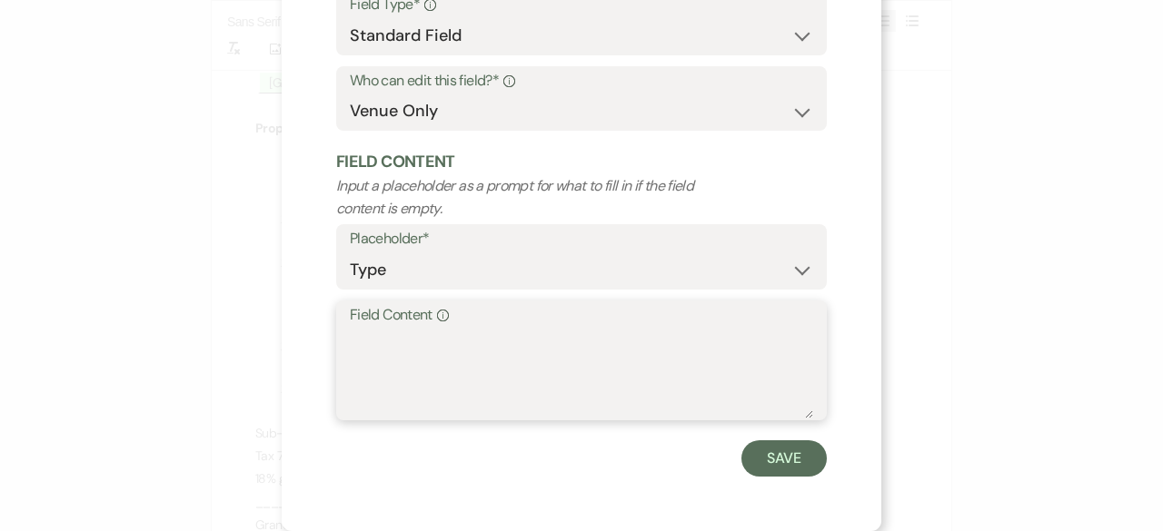
click at [401, 348] on textarea "Field Content Info" at bounding box center [581, 373] width 463 height 91
type textarea "[DATE]"
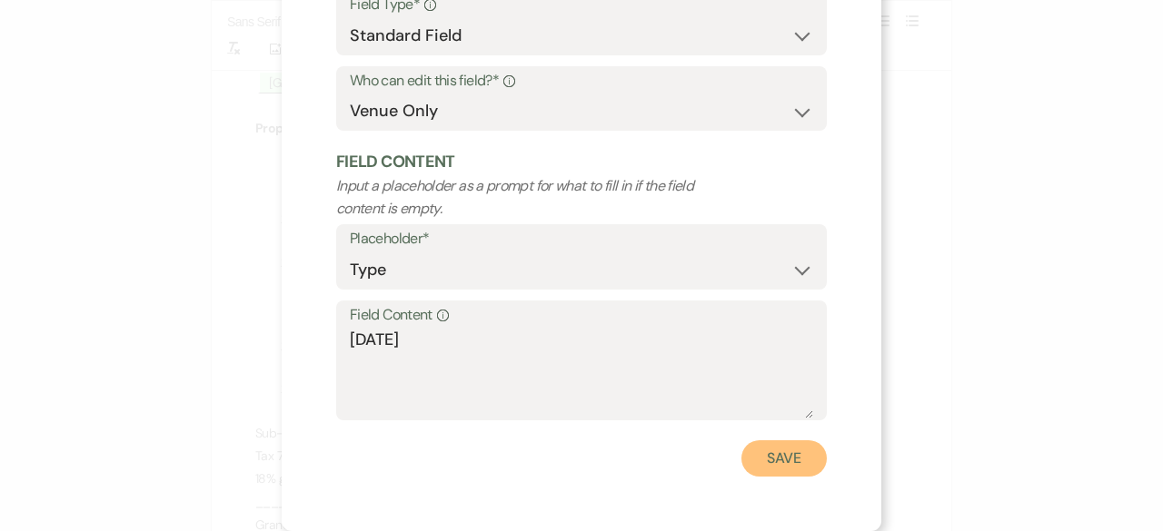
click at [767, 457] on button "Save" at bounding box center [783, 459] width 85 height 36
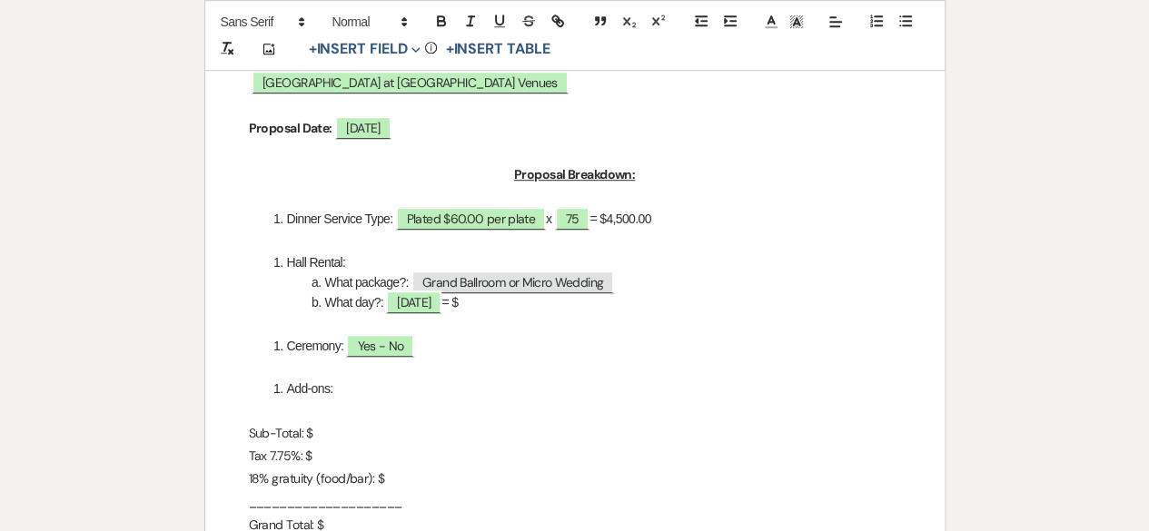
click at [505, 300] on li "What day?: [DATE] = $" at bounding box center [584, 302] width 633 height 20
click at [369, 353] on span "Yes - No" at bounding box center [380, 346] width 68 height 24
select select "owner"
select select "Type"
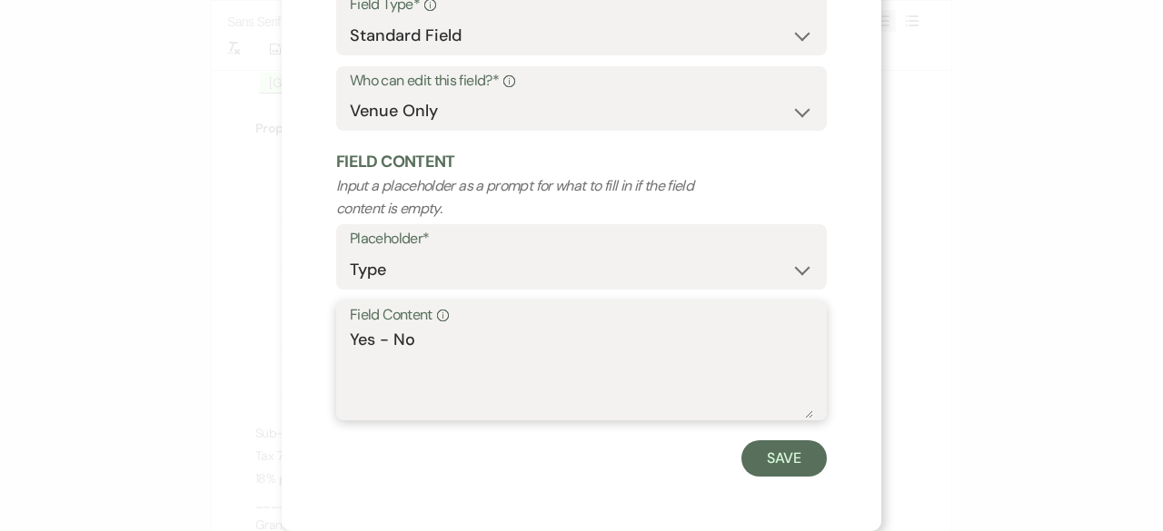
drag, startPoint x: 369, startPoint y: 342, endPoint x: 507, endPoint y: 336, distance: 138.2
click at [503, 339] on textarea "Yes - No" at bounding box center [581, 373] width 463 height 91
type textarea "Yes"
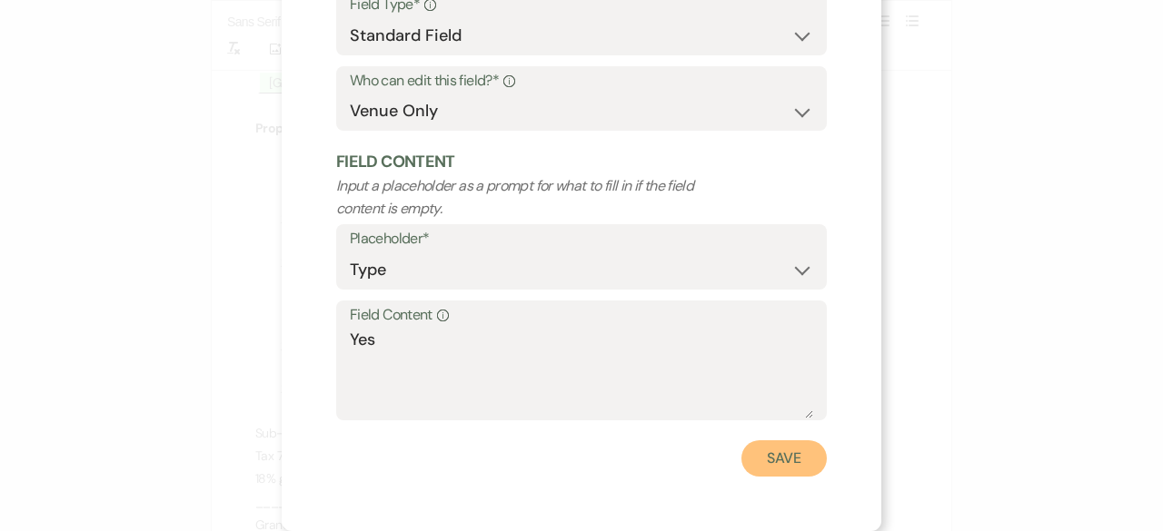
click at [770, 461] on button "Save" at bounding box center [783, 459] width 85 height 36
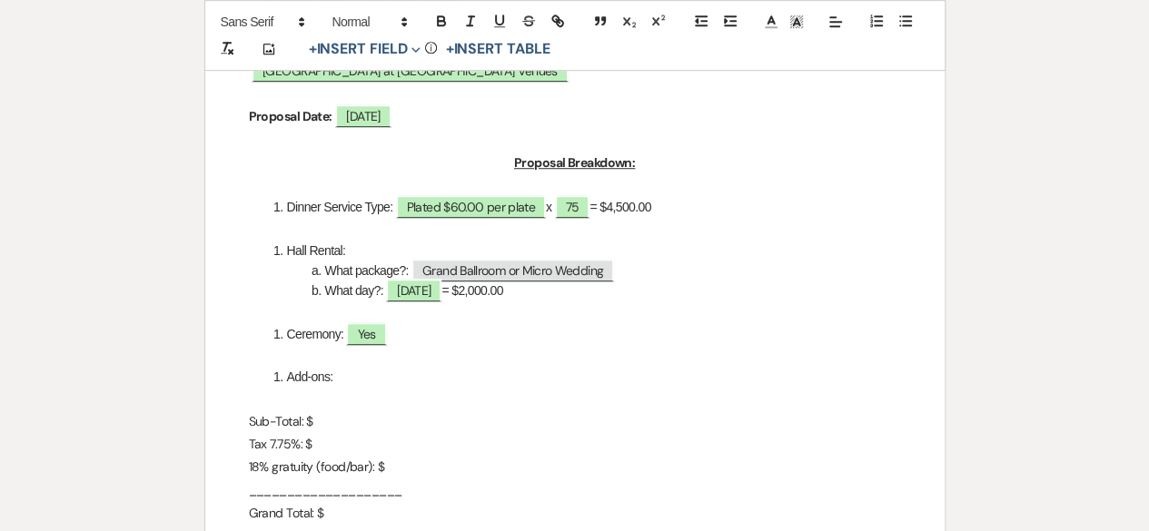
scroll to position [545, 0]
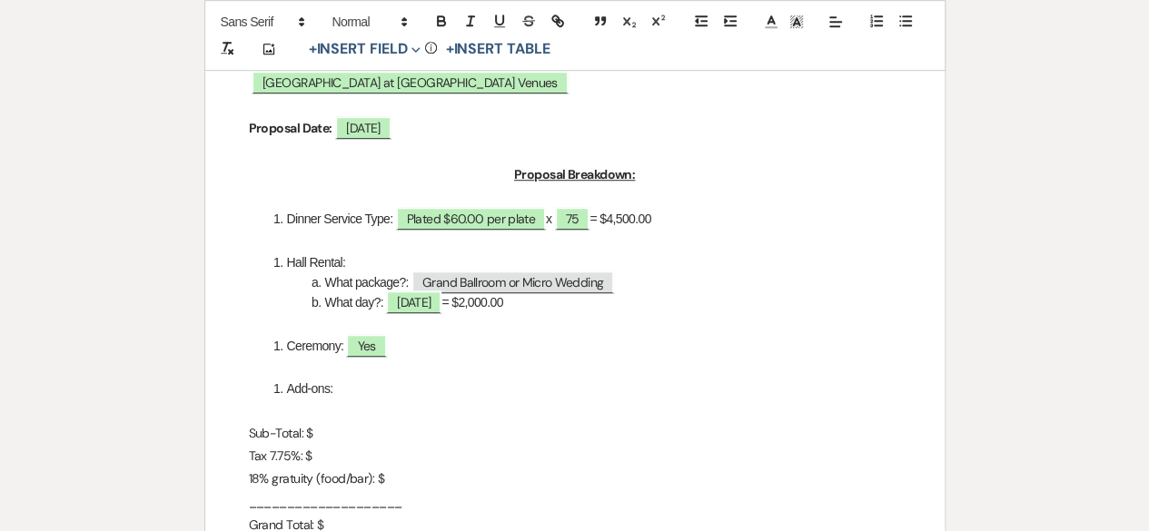
click at [321, 433] on p "Sub-Total: $" at bounding box center [575, 433] width 652 height 23
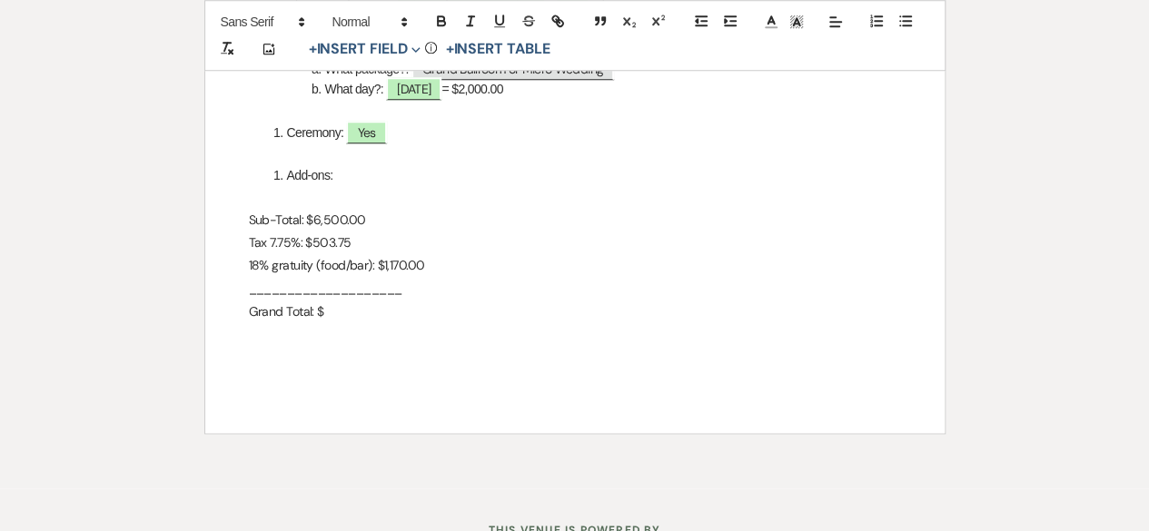
scroll to position [636, 0]
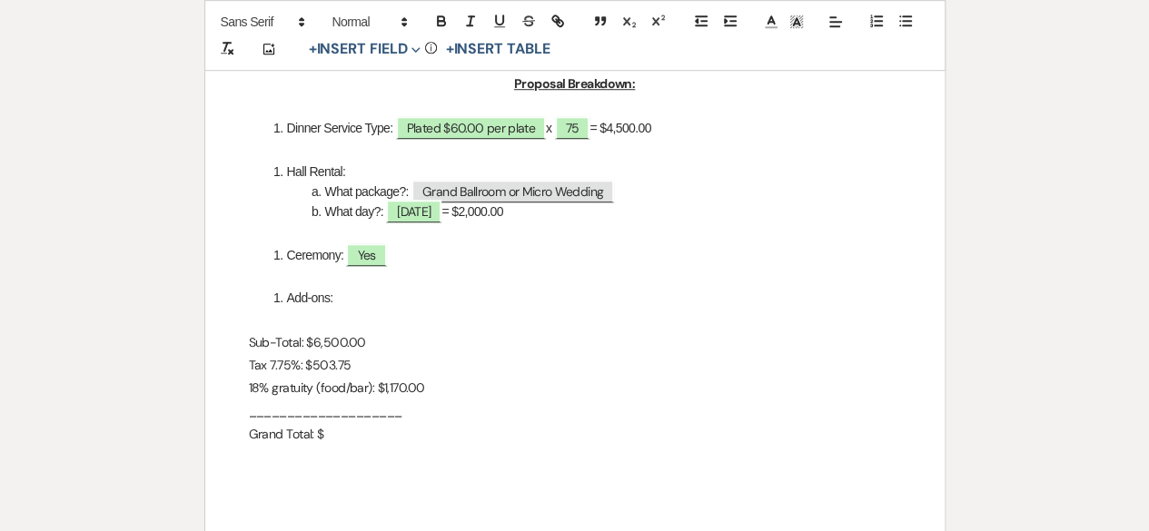
click at [334, 437] on p "Grand Total: $" at bounding box center [575, 434] width 652 height 23
click at [372, 395] on p "18% gratuity (food/bar): $1,170.00" at bounding box center [575, 388] width 652 height 23
click at [343, 439] on p "Grand Total: $" at bounding box center [575, 434] width 652 height 23
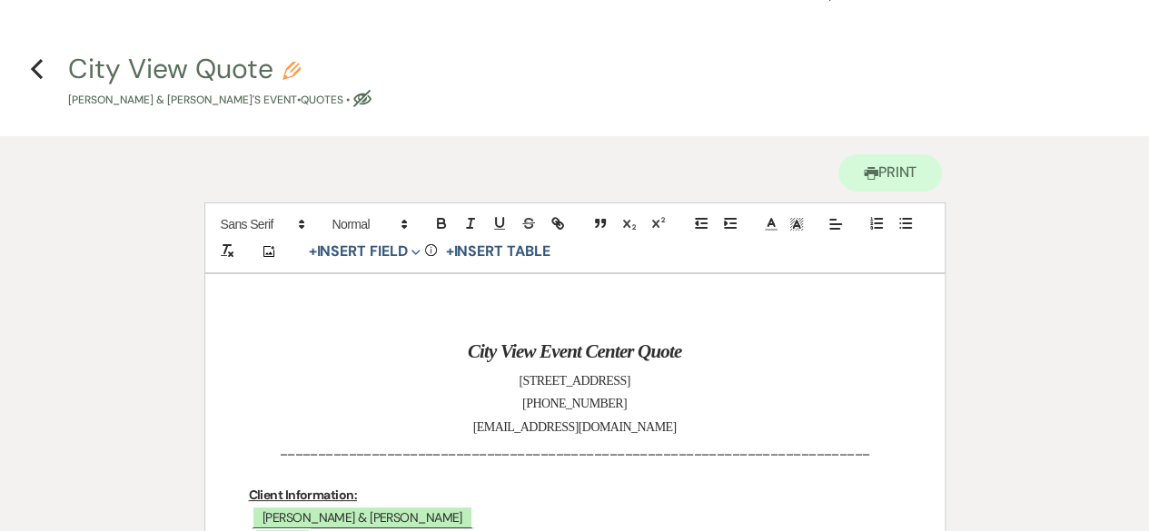
scroll to position [0, 0]
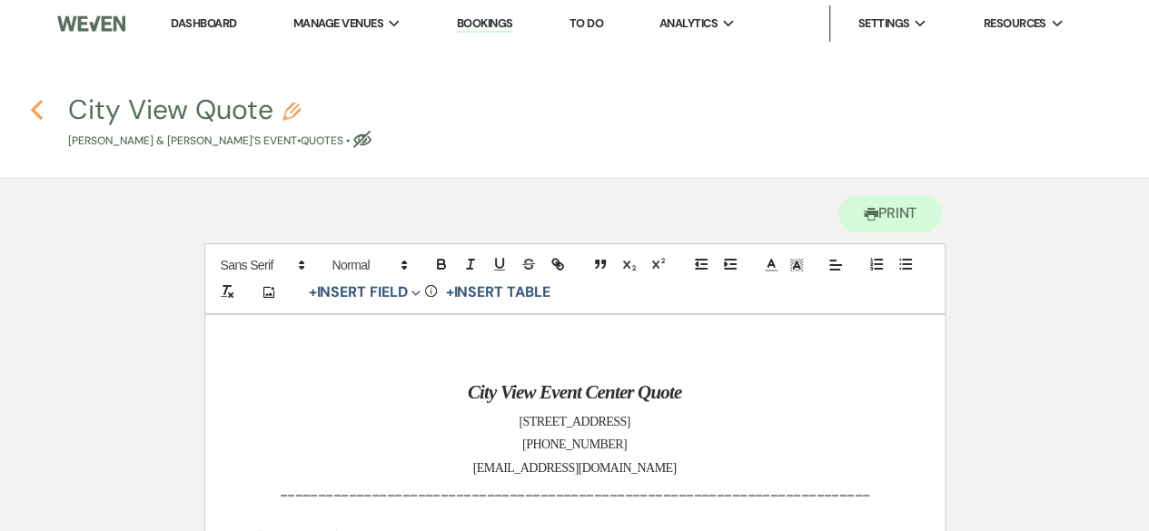
click at [35, 112] on use "button" at bounding box center [37, 110] width 12 height 20
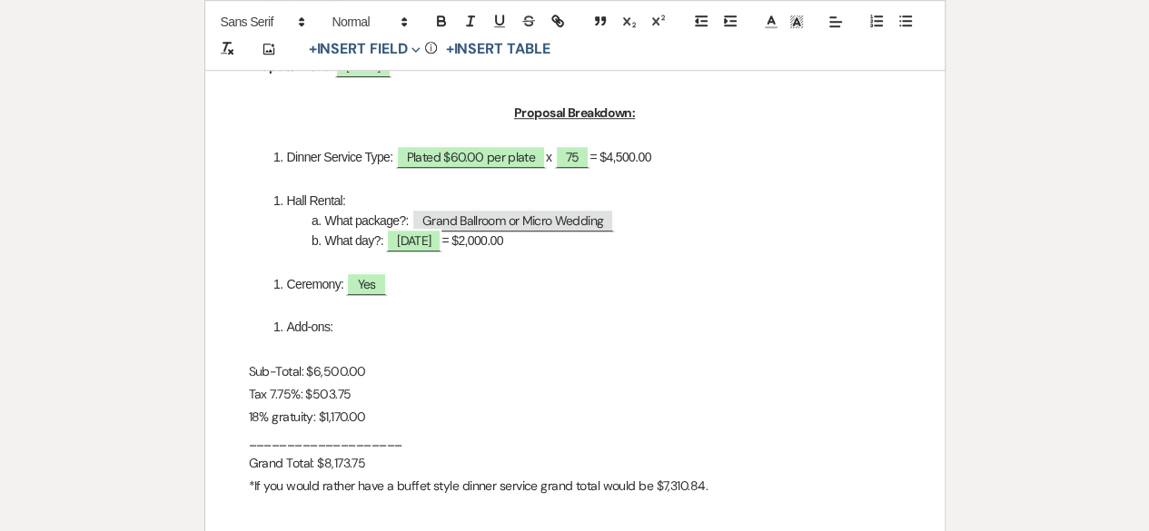
select select "6"
select select "3"
select select "16"
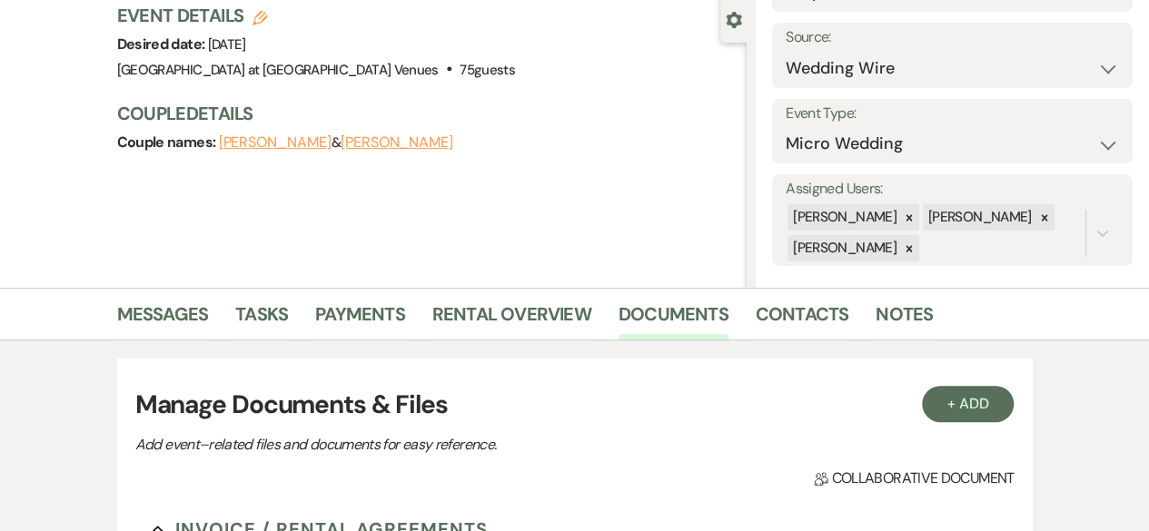
scroll to position [272, 0]
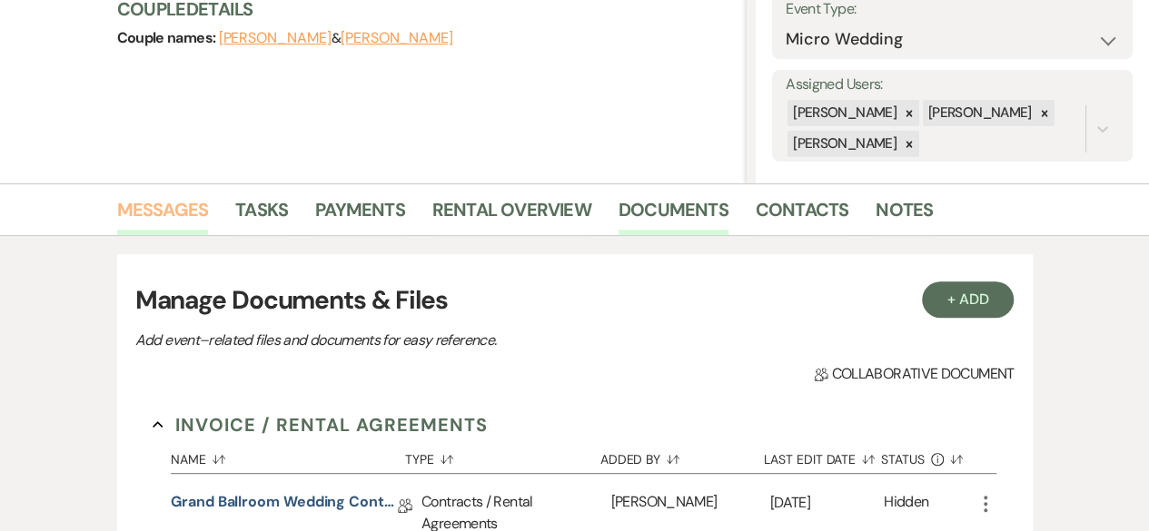
click at [165, 205] on link "Messages" at bounding box center [163, 215] width 92 height 40
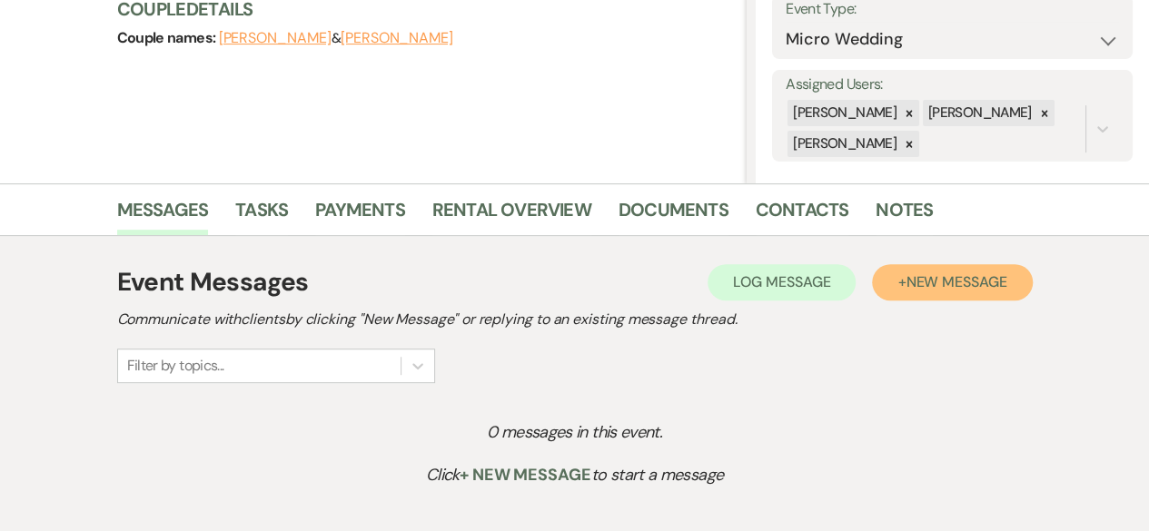
click at [928, 297] on button "+ New Message" at bounding box center [952, 282] width 160 height 36
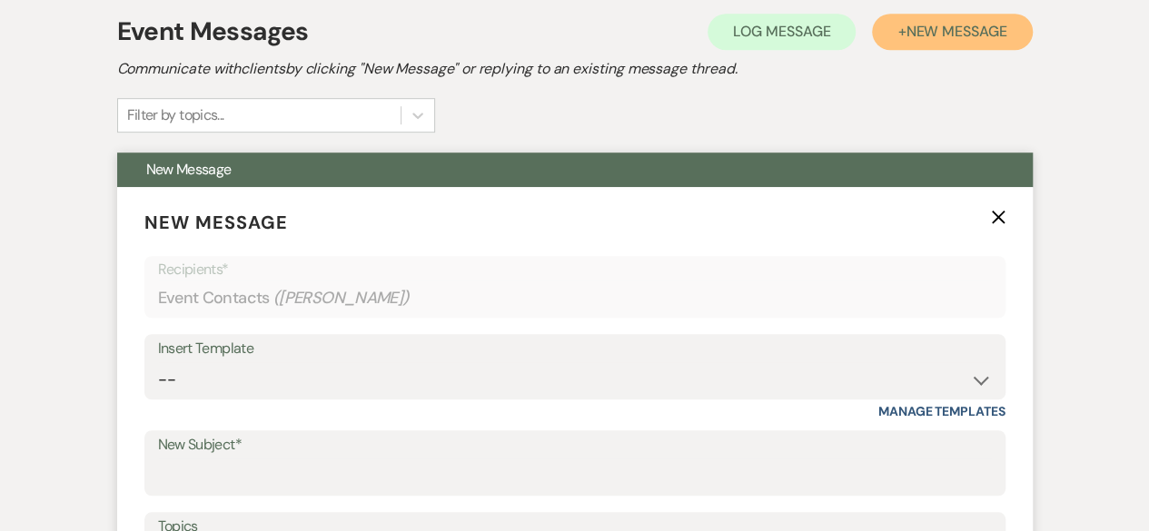
scroll to position [636, 0]
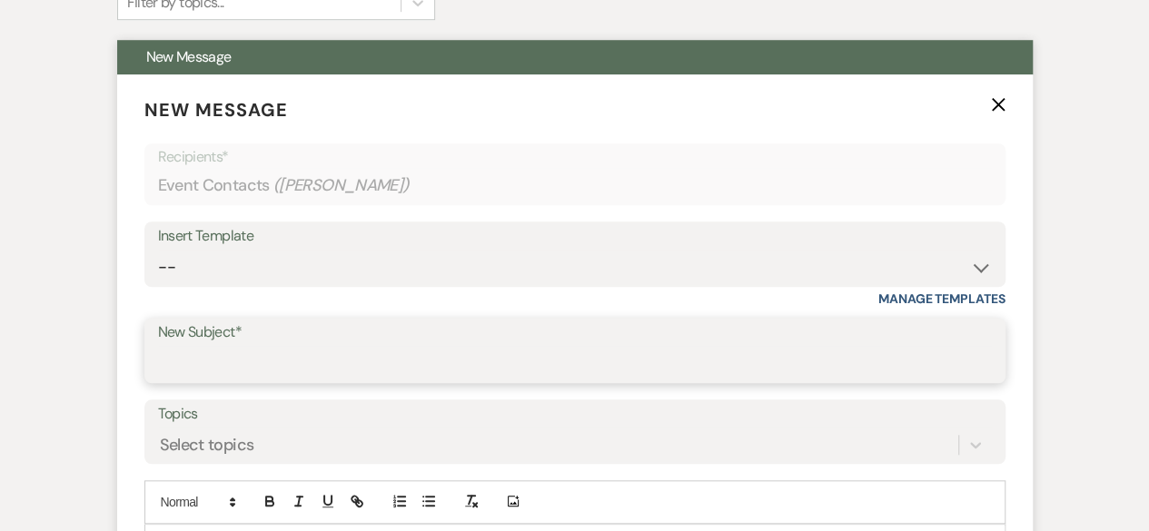
click at [246, 358] on input "New Subject*" at bounding box center [575, 363] width 834 height 35
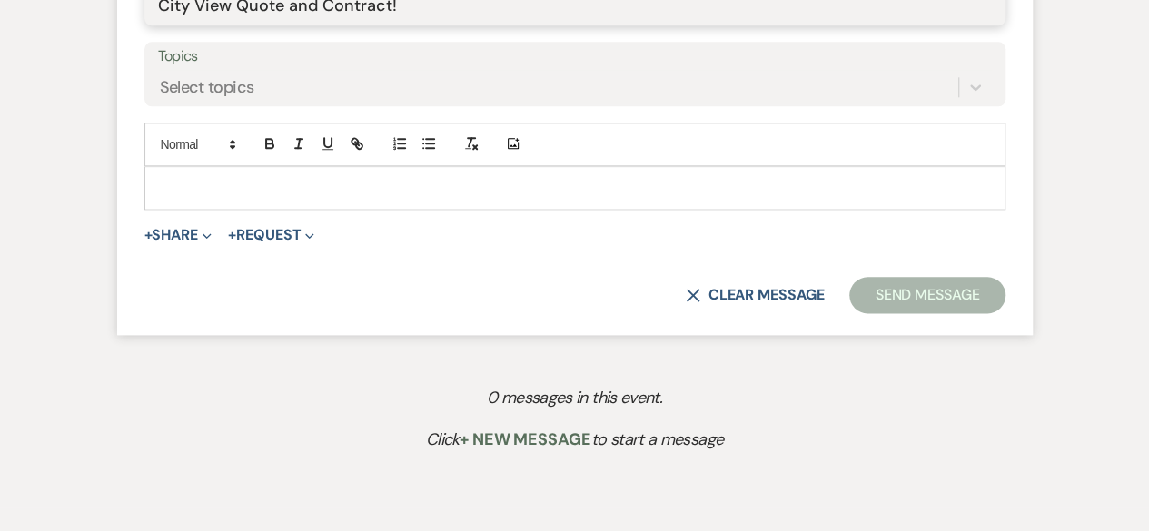
scroll to position [999, 0]
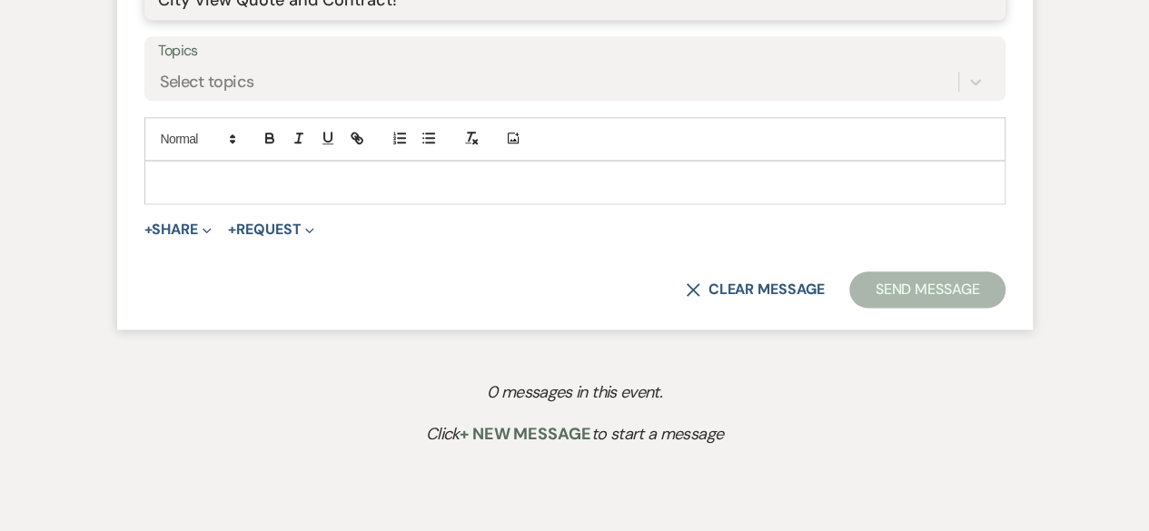
type input "City View Quote and Contract!"
click at [217, 189] on p at bounding box center [575, 183] width 832 height 20
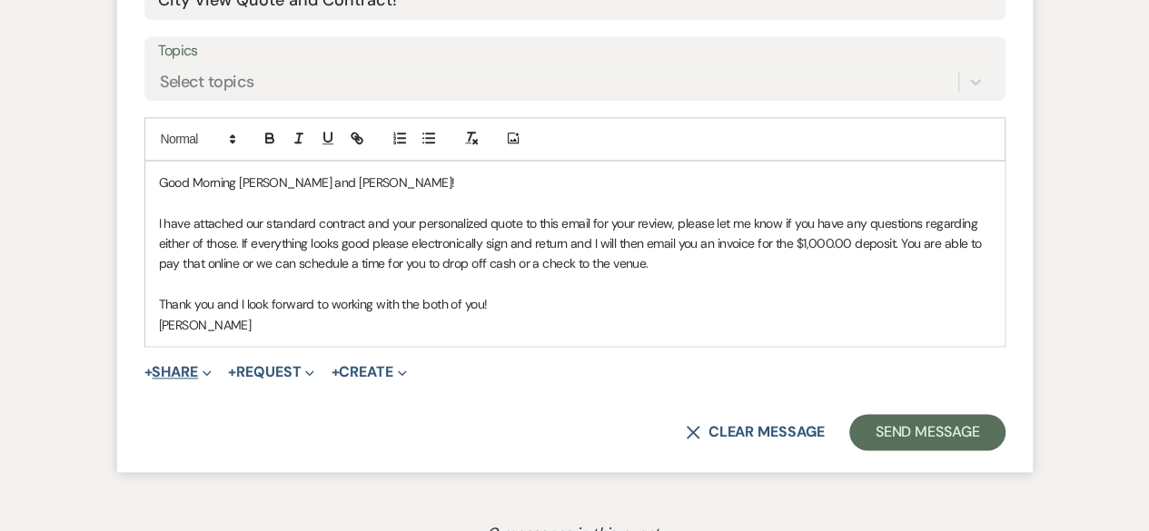
click at [173, 370] on button "+ Share Expand" at bounding box center [178, 372] width 68 height 15
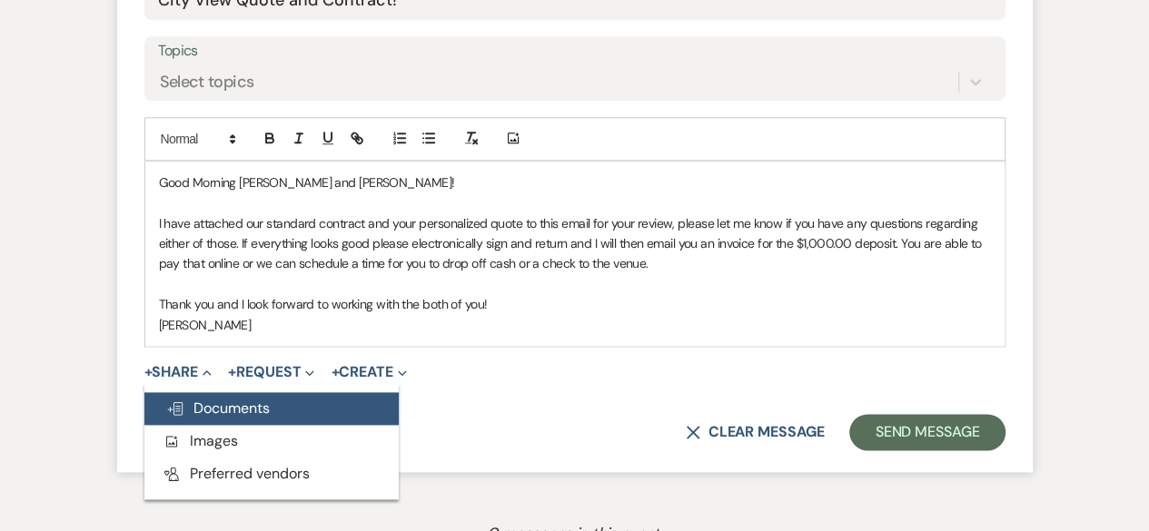
click at [243, 408] on span "Doc Upload Documents" at bounding box center [218, 408] width 104 height 19
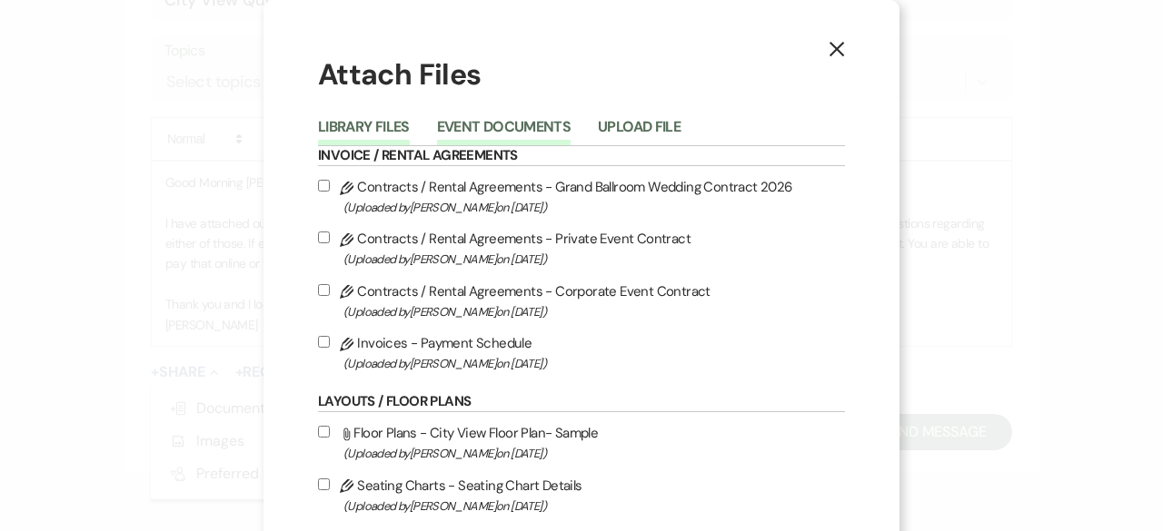
click at [520, 135] on button "Event Documents" at bounding box center [504, 132] width 134 height 25
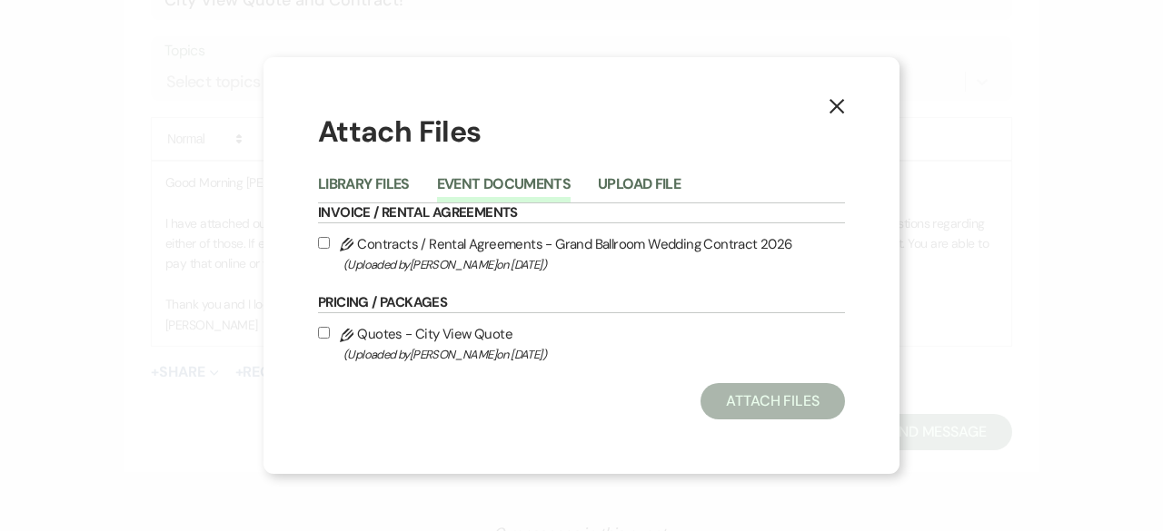
click at [325, 241] on input "Pencil Contracts / Rental Agreements - Grand Ballroom Wedding Contract 2026 (Up…" at bounding box center [324, 243] width 12 height 12
checkbox input "true"
click at [325, 337] on input "Pencil Quotes - City View Quote (Uploaded by [PERSON_NAME] on [DATE] )" at bounding box center [324, 333] width 12 height 12
checkbox input "true"
click at [824, 410] on button "Attach Files" at bounding box center [772, 401] width 144 height 36
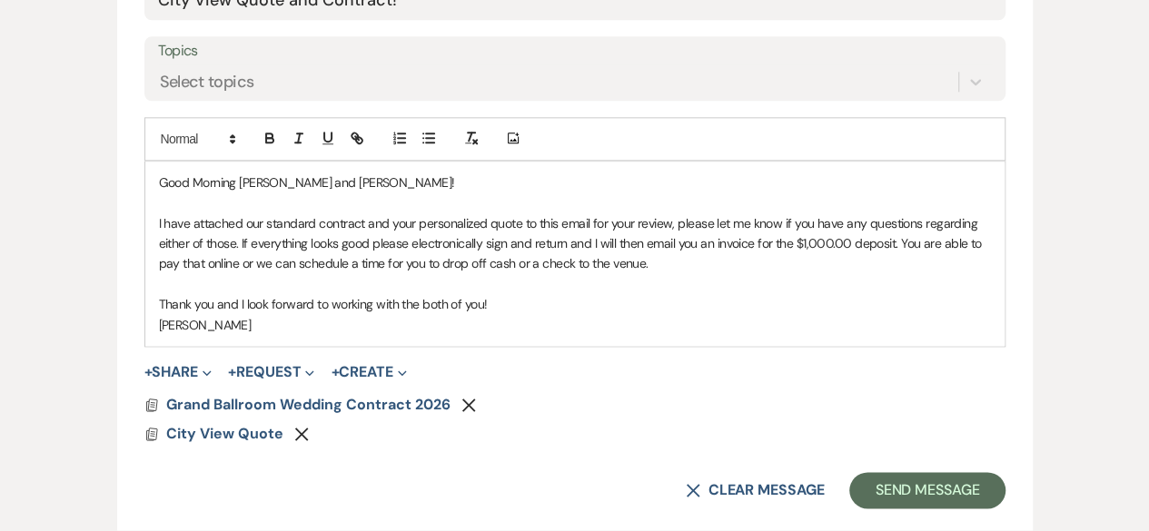
scroll to position [1090, 0]
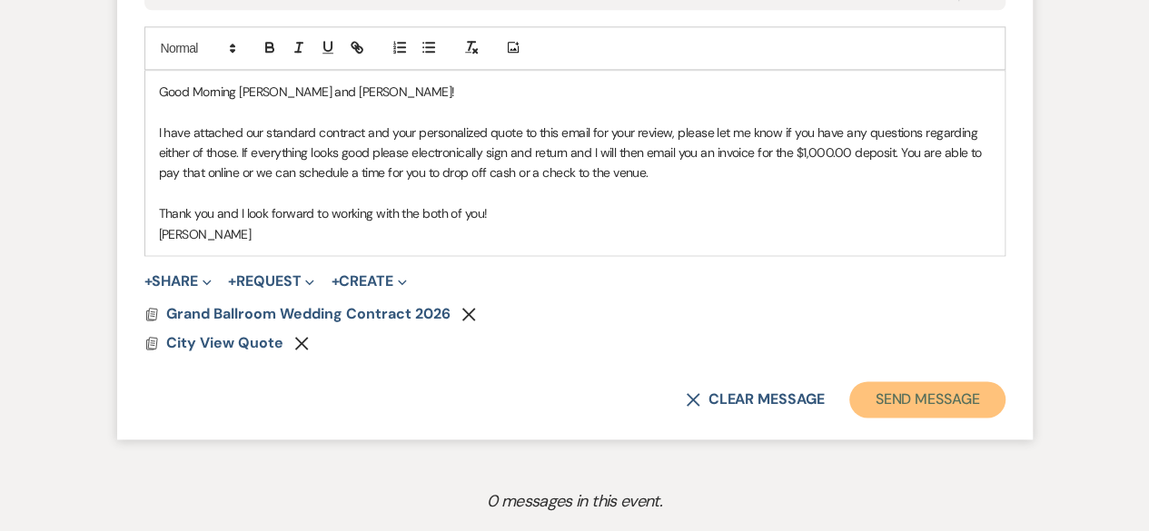
click at [937, 403] on button "Send Message" at bounding box center [926, 399] width 155 height 36
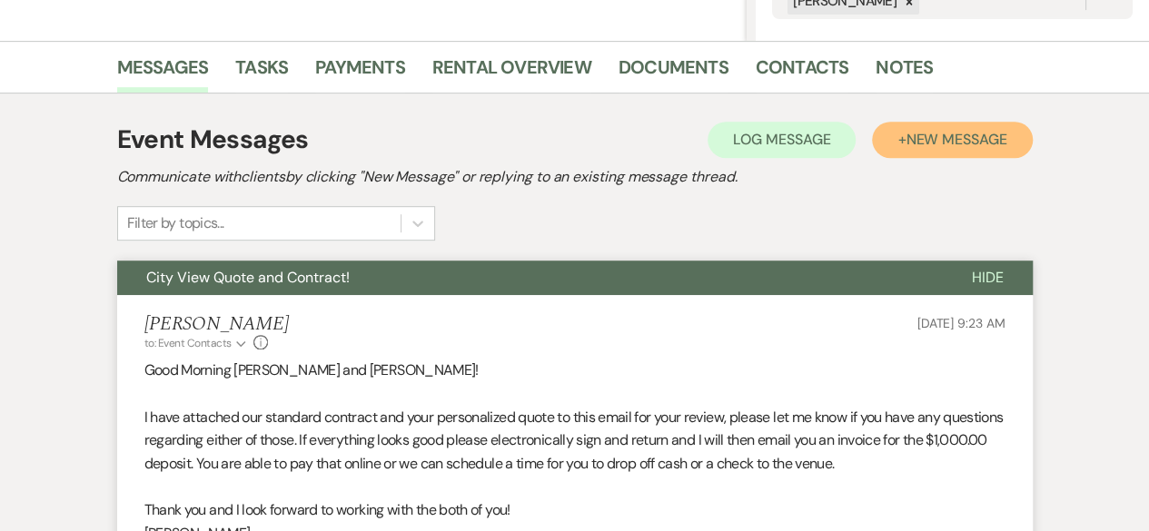
click at [954, 142] on span "New Message" at bounding box center [956, 139] width 101 height 19
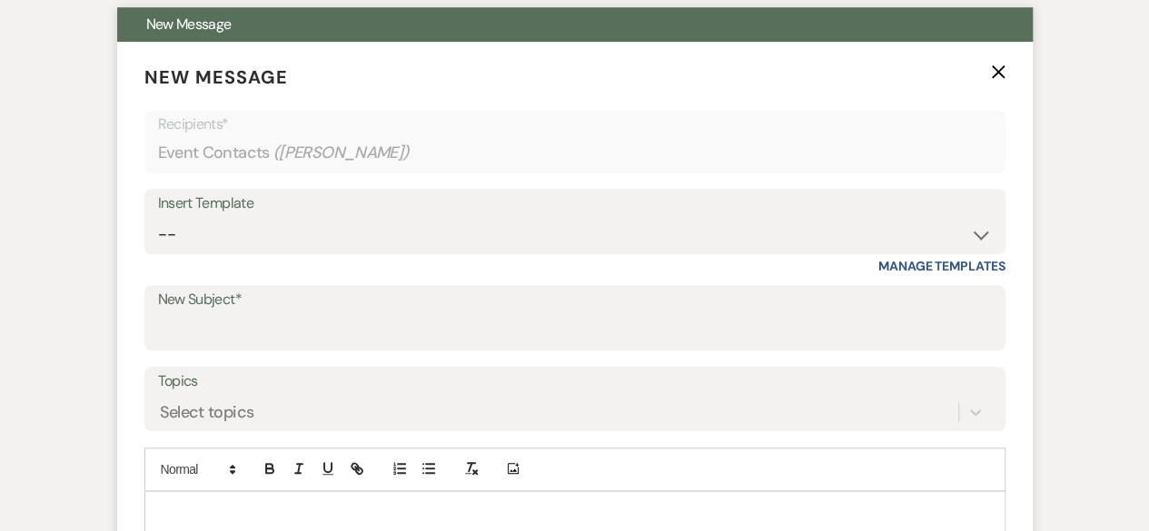
scroll to position [688, 0]
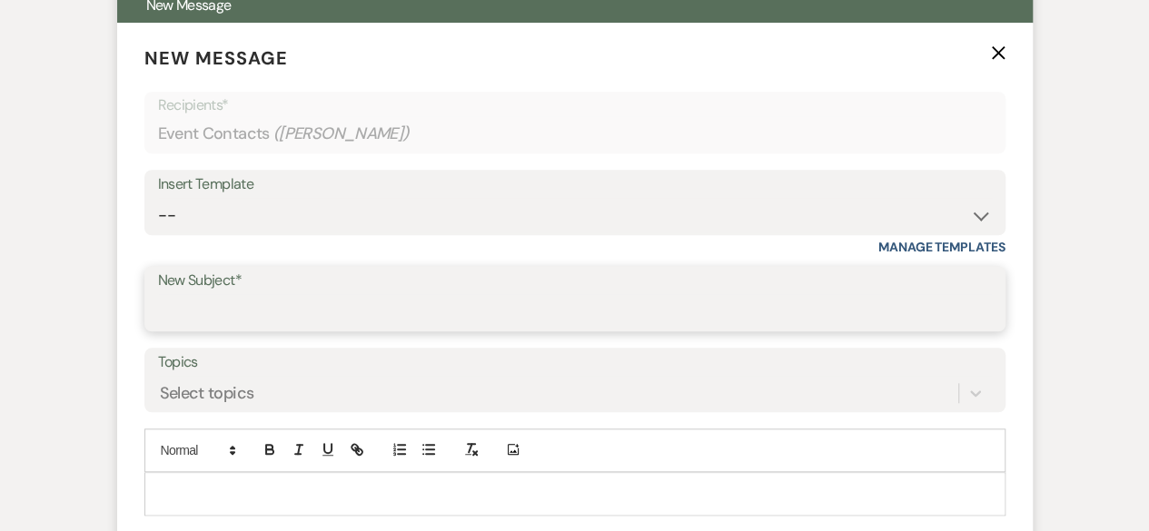
click at [220, 303] on input "New Subject*" at bounding box center [575, 311] width 834 height 35
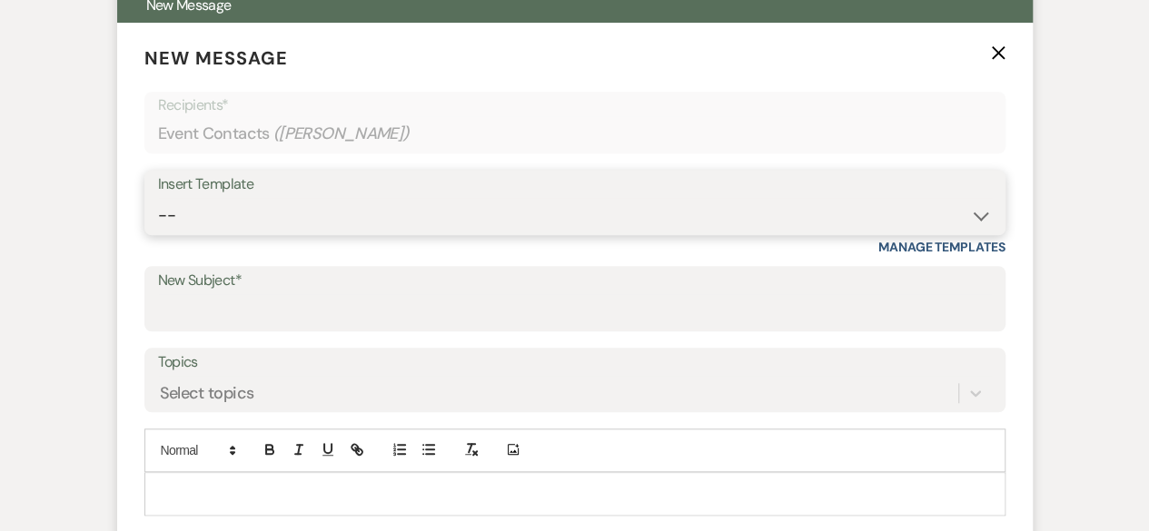
click at [187, 223] on select "-- Weven Planning Portal Introduction (Booked Events) Tour Request Response Fol…" at bounding box center [575, 215] width 834 height 35
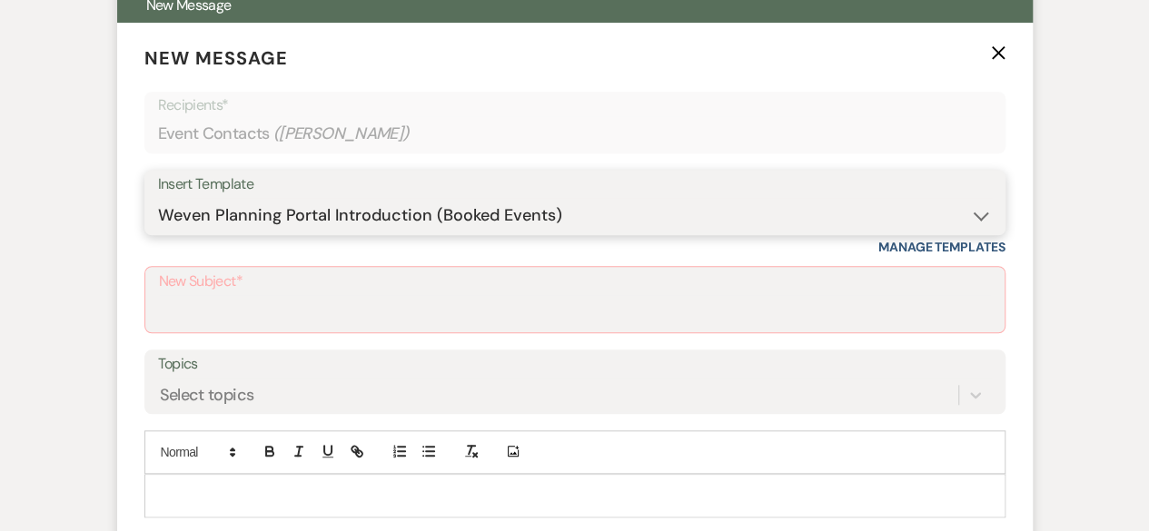
click at [158, 198] on select "-- Weven Planning Portal Introduction (Booked Events) Tour Request Response Fol…" at bounding box center [575, 215] width 834 height 35
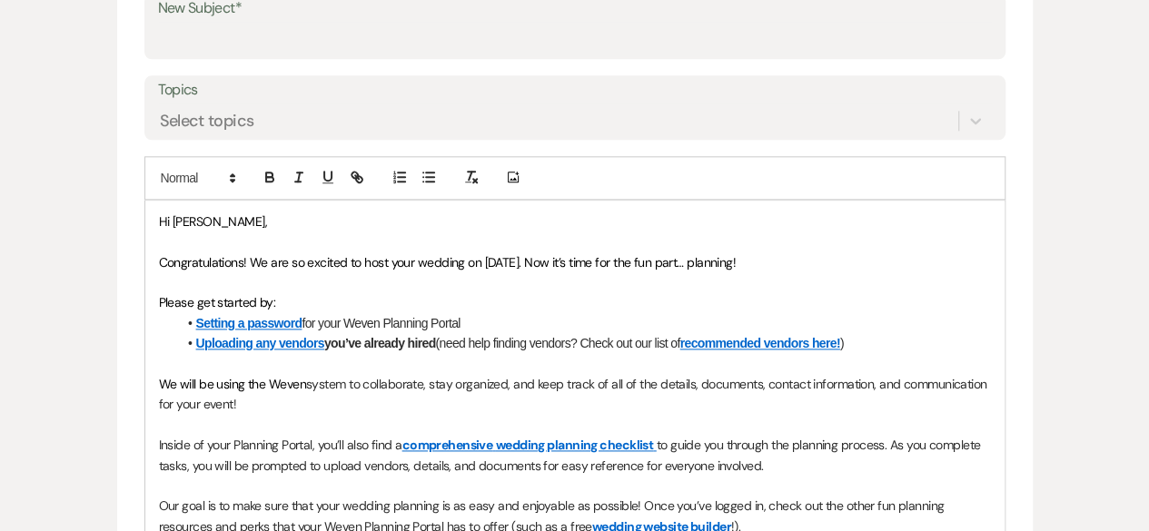
scroll to position [1414, 0]
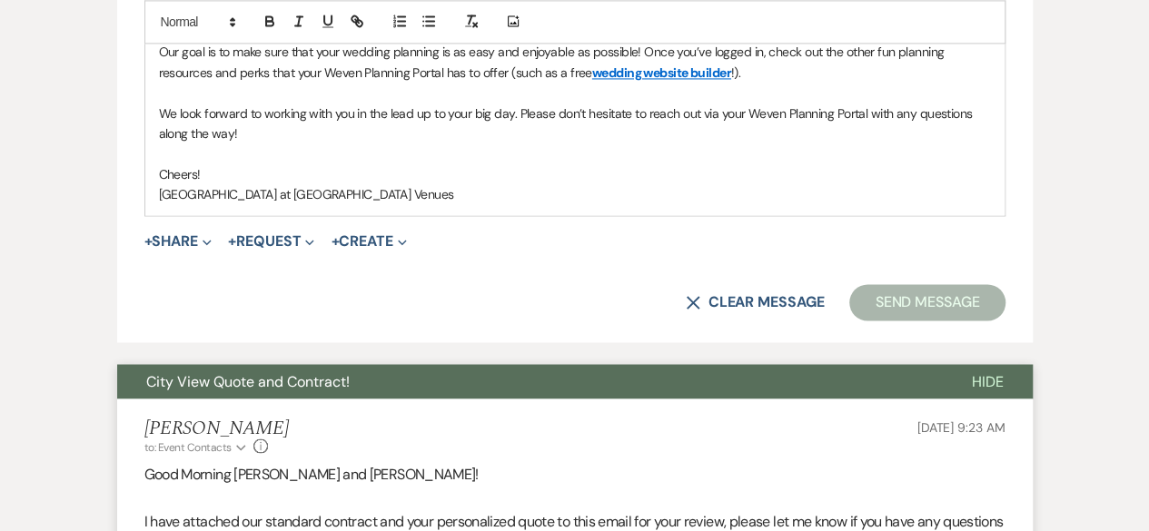
click at [776, 296] on button "X Clear message" at bounding box center [755, 302] width 138 height 15
select select "0"
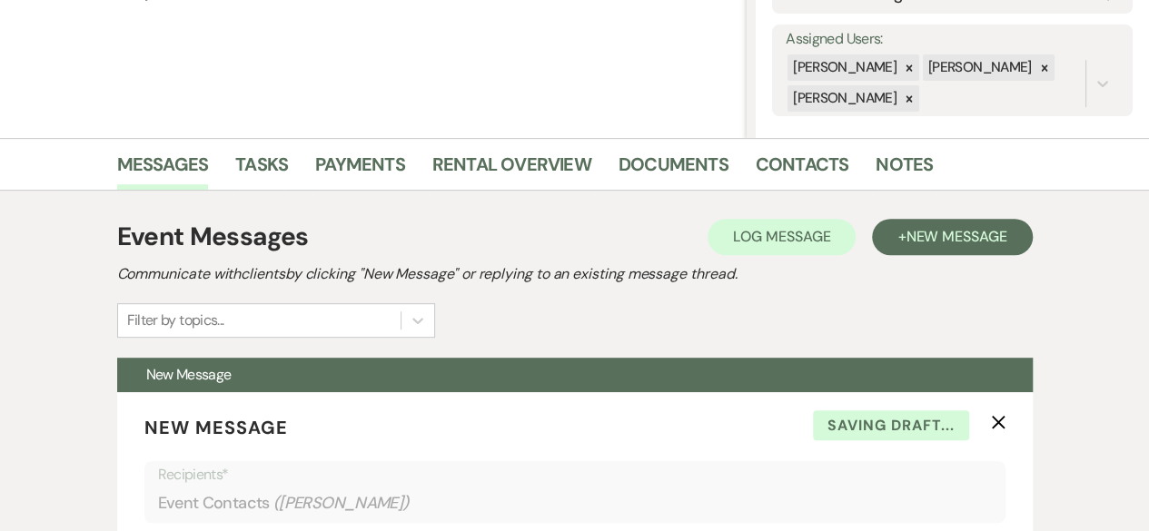
scroll to position [299, 0]
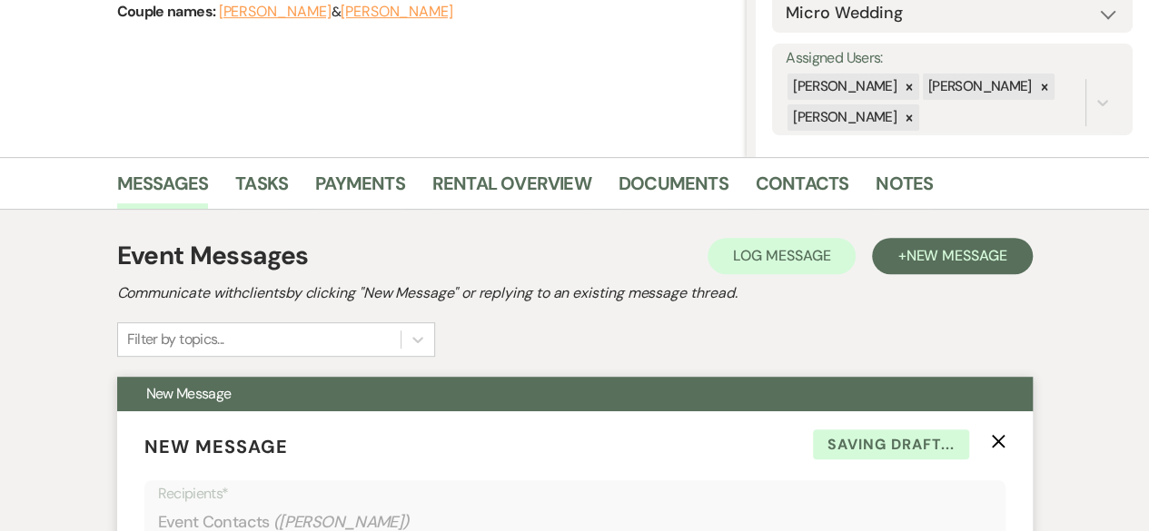
click at [1002, 437] on icon "X" at bounding box center [998, 441] width 15 height 15
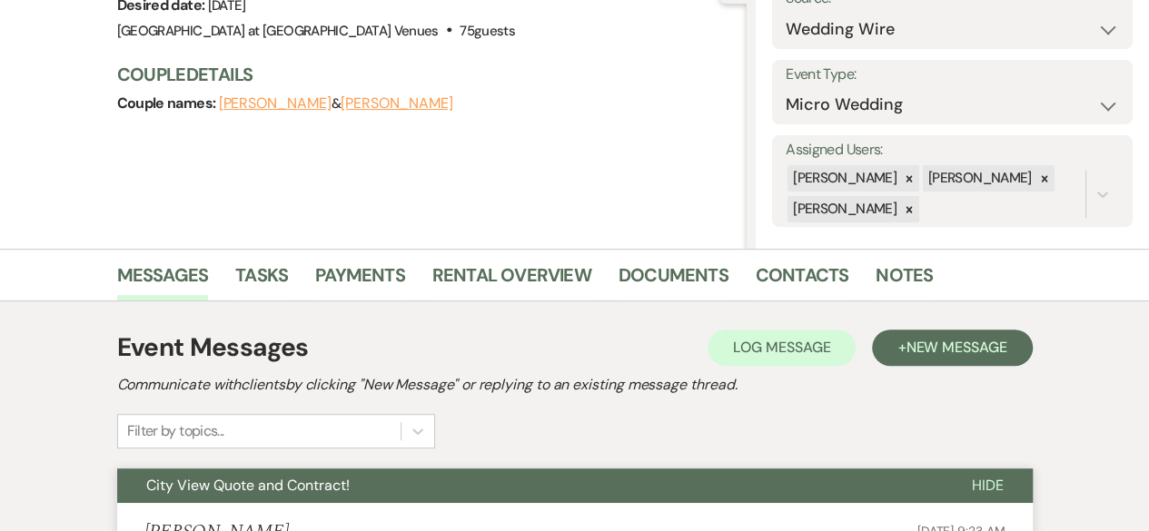
scroll to position [0, 0]
